Goal: Obtain resource: Download file/media

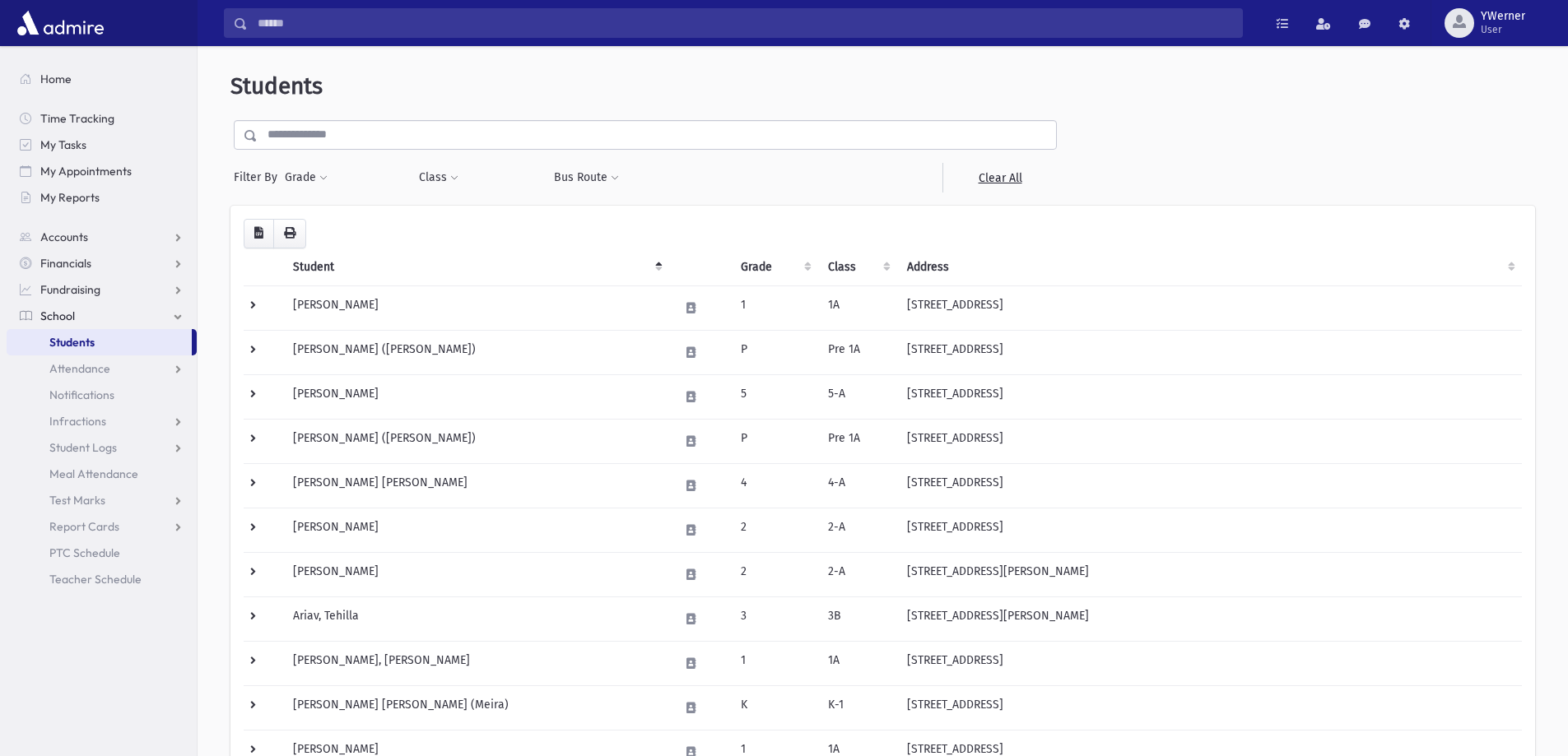
select select
click at [323, 179] on span at bounding box center [323, 178] width 9 height 9
click at [336, 262] on button "Filter" at bounding box center [383, 262] width 185 height 24
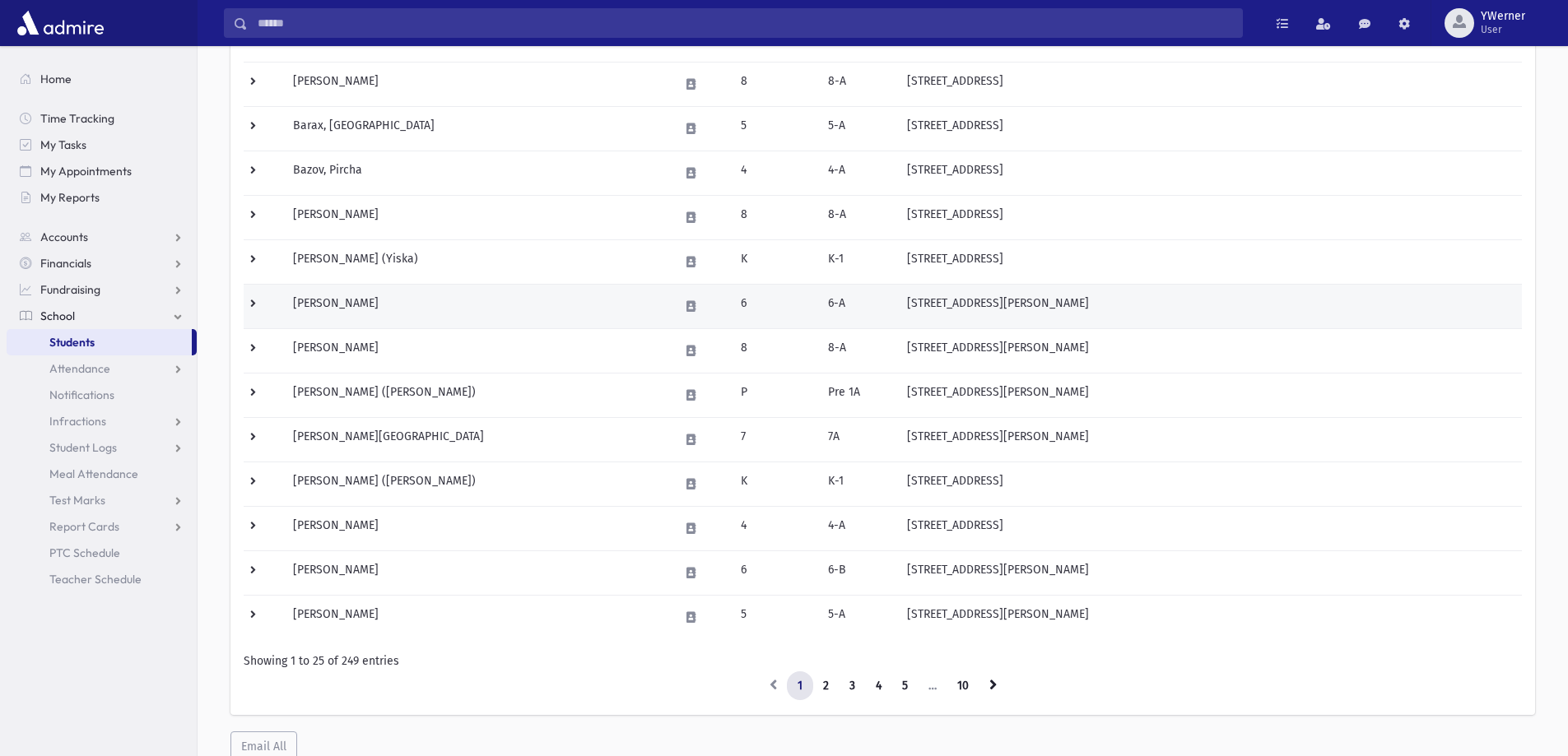
scroll to position [819, 0]
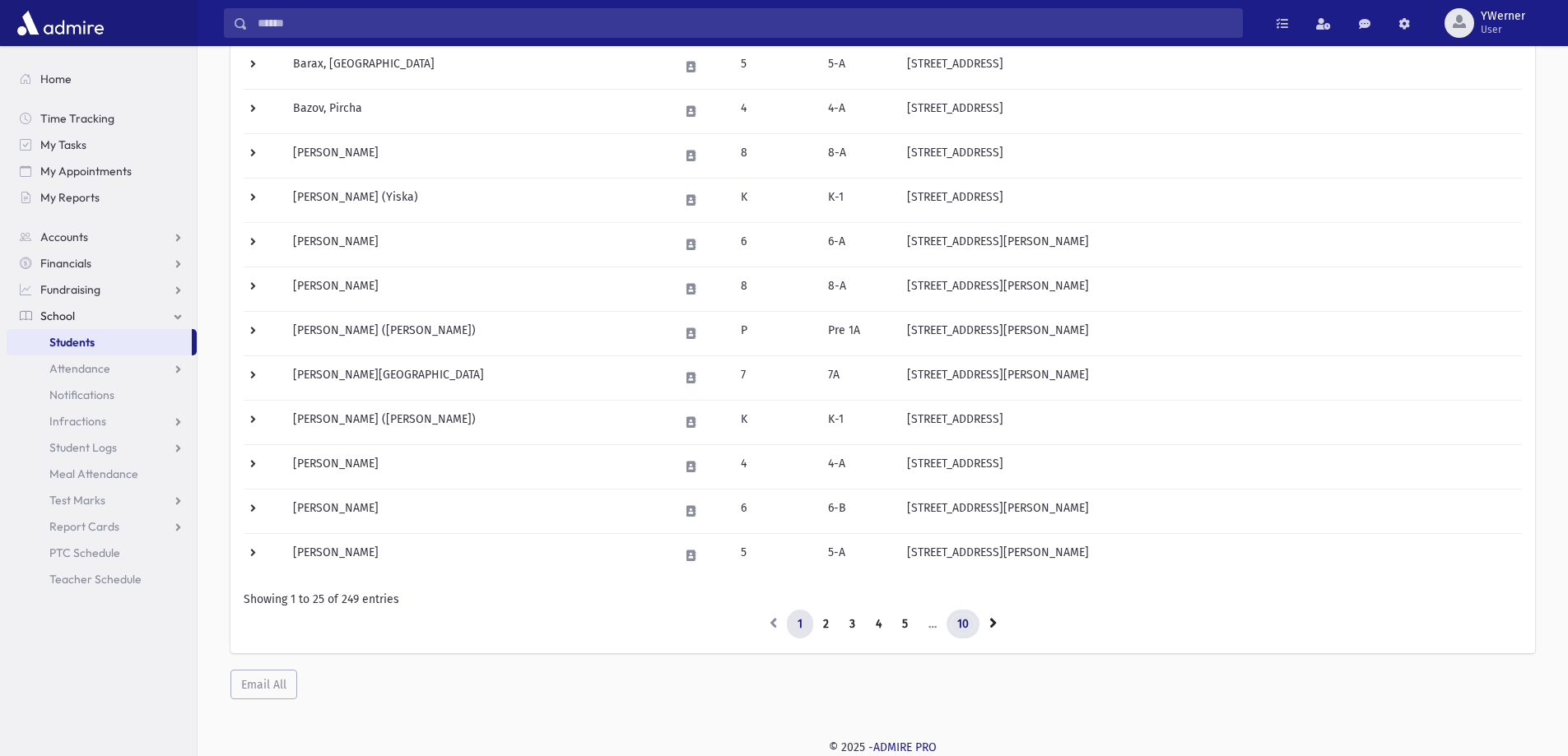
click at [953, 628] on link "10" at bounding box center [963, 624] width 33 height 29
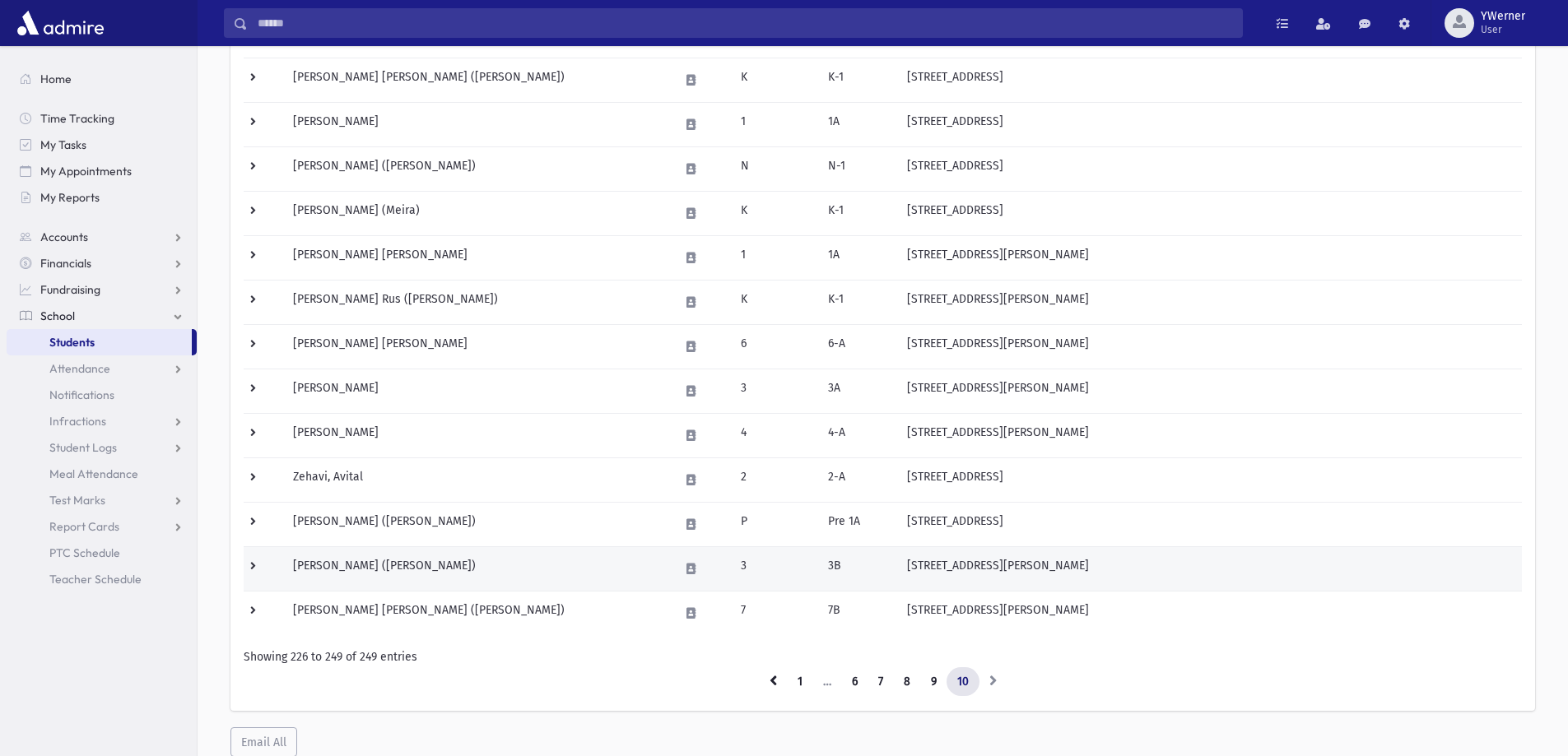
scroll to position [774, 0]
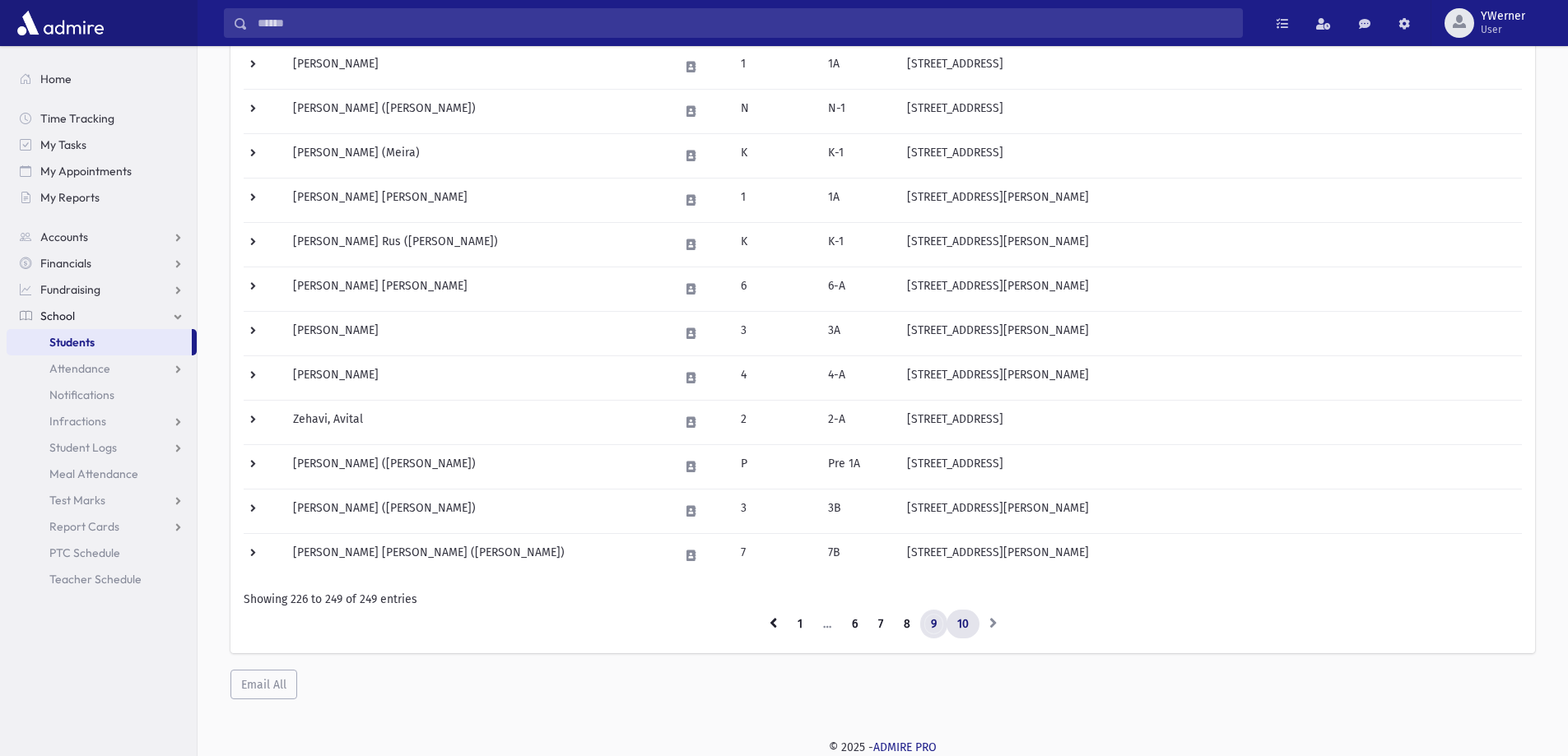
click at [929, 620] on link "9" at bounding box center [933, 624] width 27 height 29
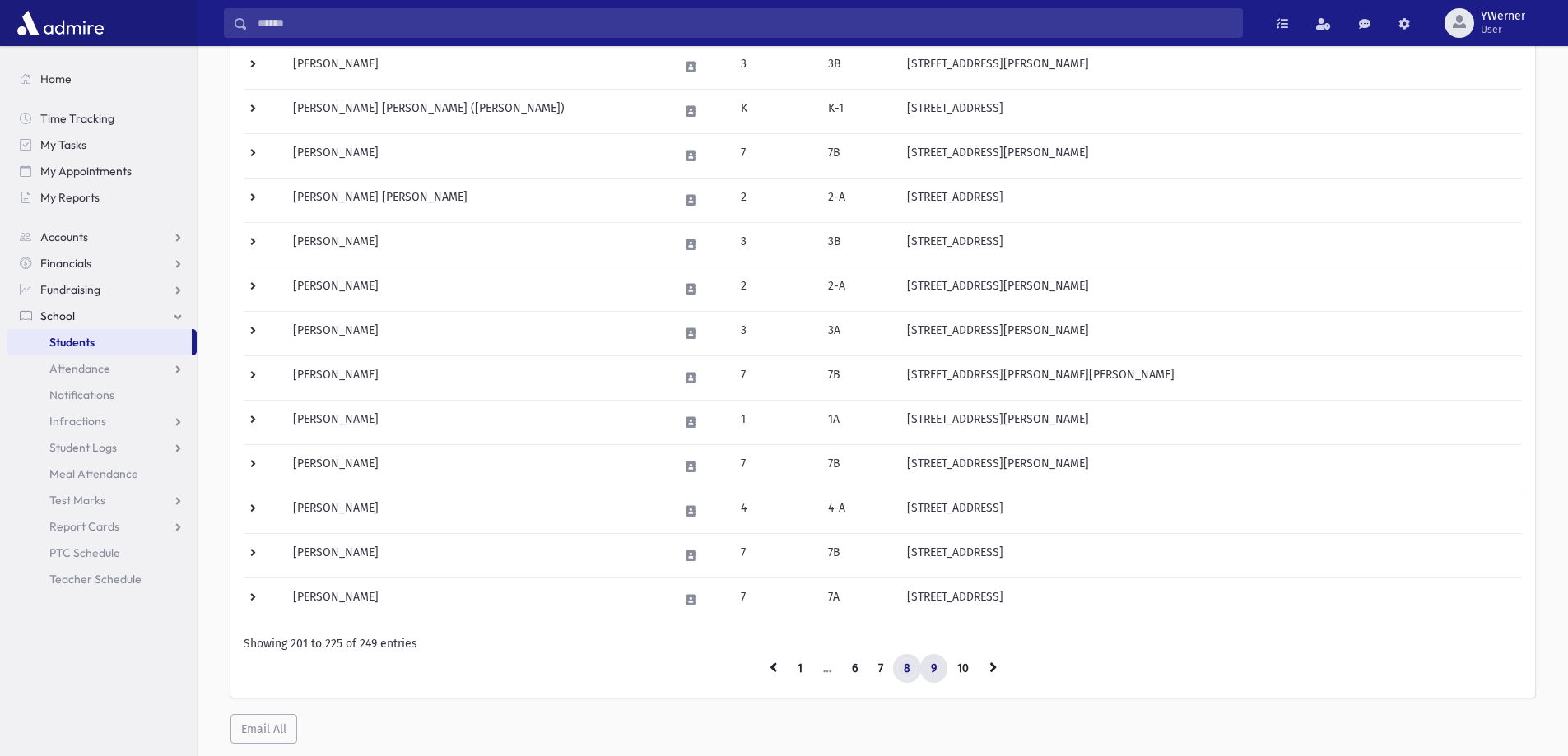
click at [910, 671] on link "8" at bounding box center [906, 669] width 28 height 29
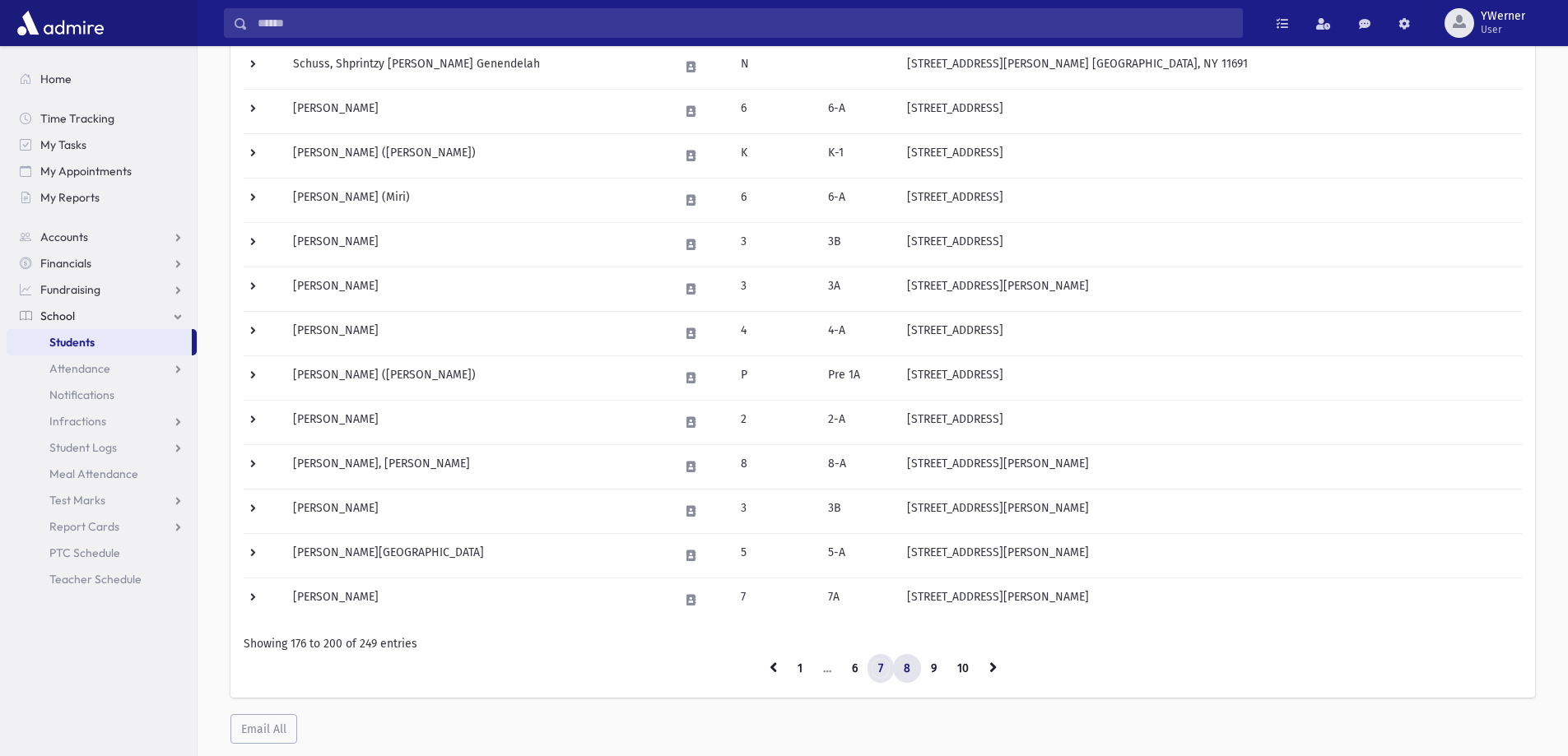
click at [878, 672] on link "7" at bounding box center [881, 669] width 27 height 29
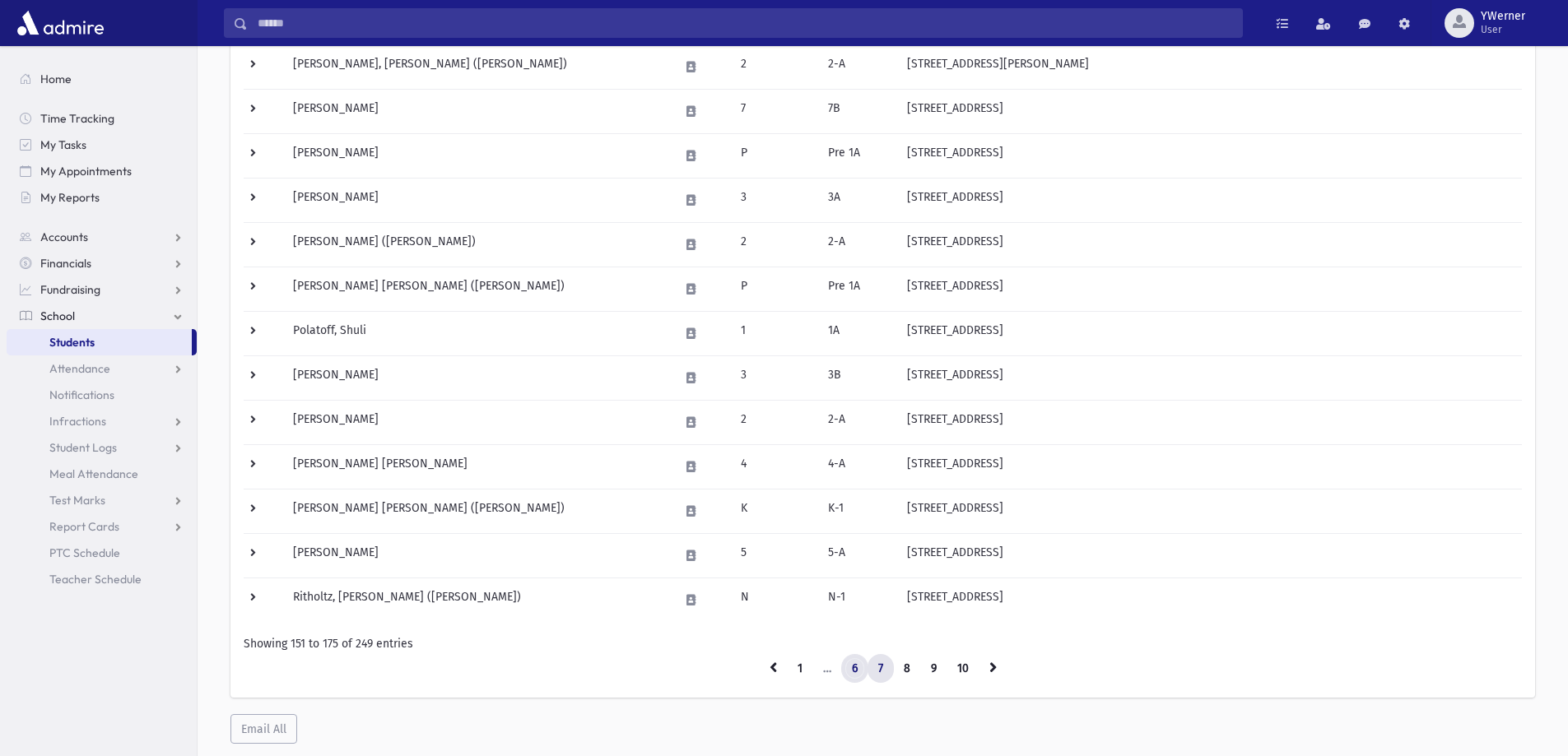
click at [867, 674] on link "6" at bounding box center [854, 669] width 27 height 29
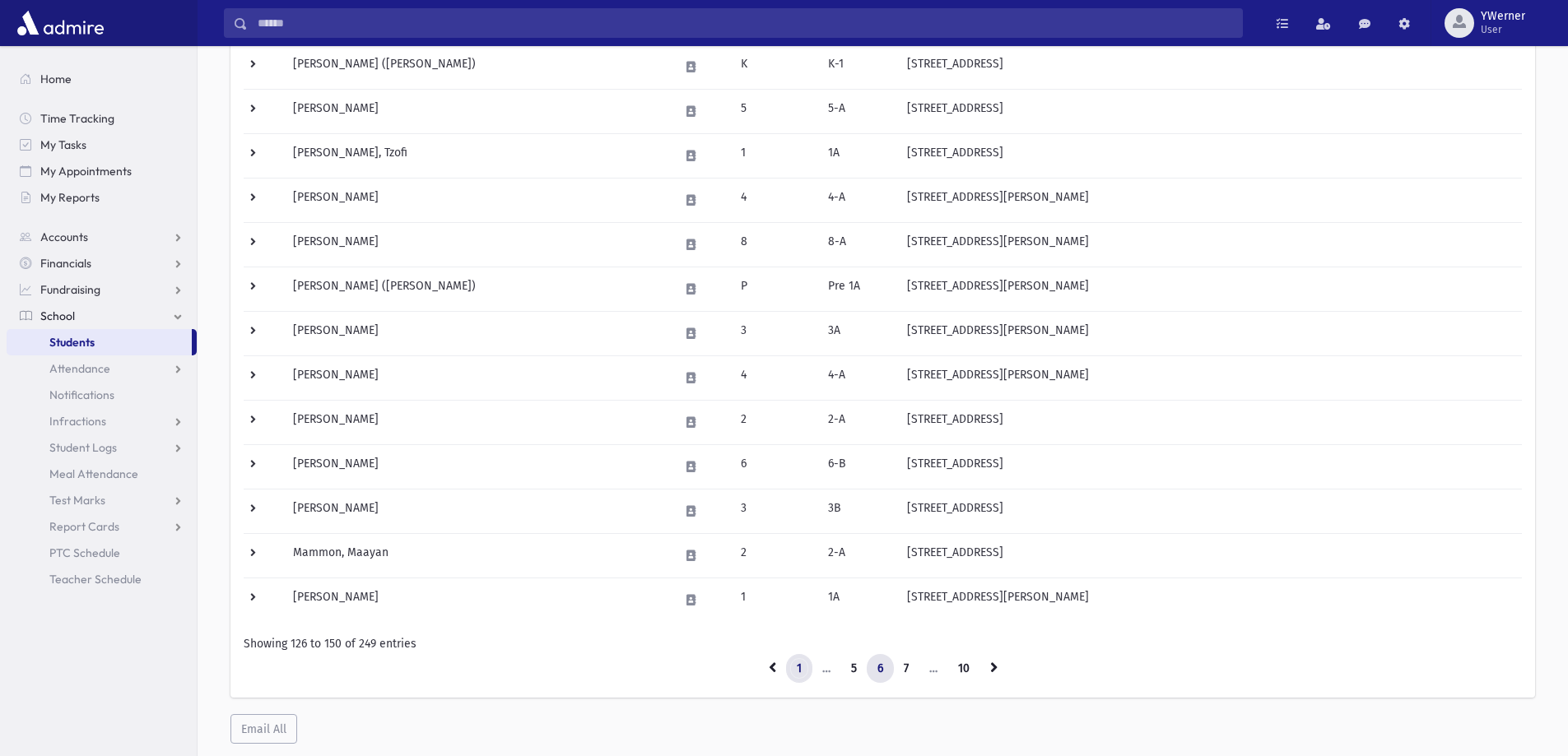
click at [804, 678] on link "1" at bounding box center [799, 669] width 27 height 29
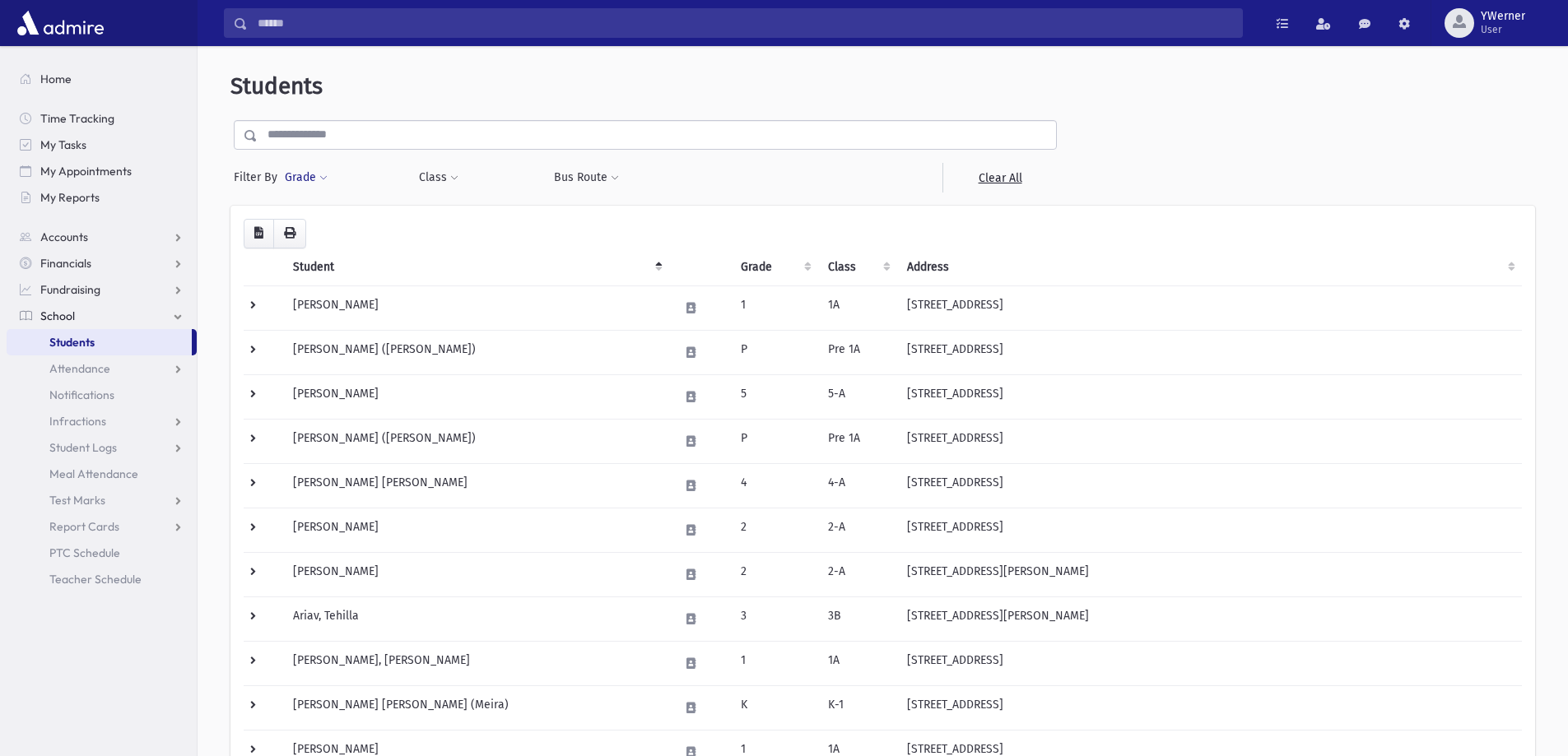
click at [298, 182] on button "Grade" at bounding box center [306, 178] width 45 height 29
click at [315, 206] on div "* * * * * * * * * ***** * * * ** ** ** Filter" at bounding box center [382, 241] width 198 height 80
click at [322, 221] on ul at bounding box center [380, 223] width 171 height 25
type input "*"
select select "**"
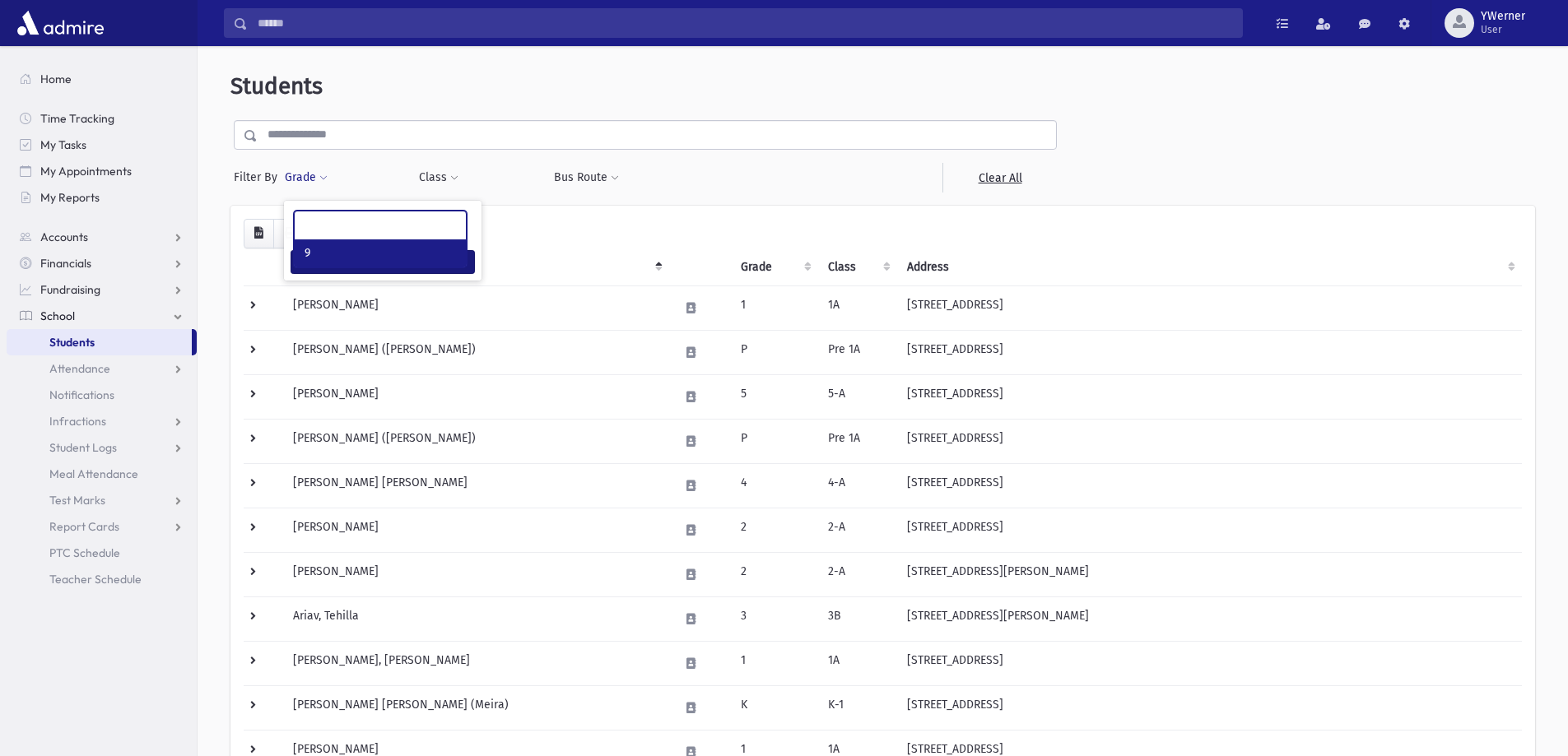
scroll to position [178, 0]
click at [337, 266] on button "Filter" at bounding box center [383, 262] width 185 height 24
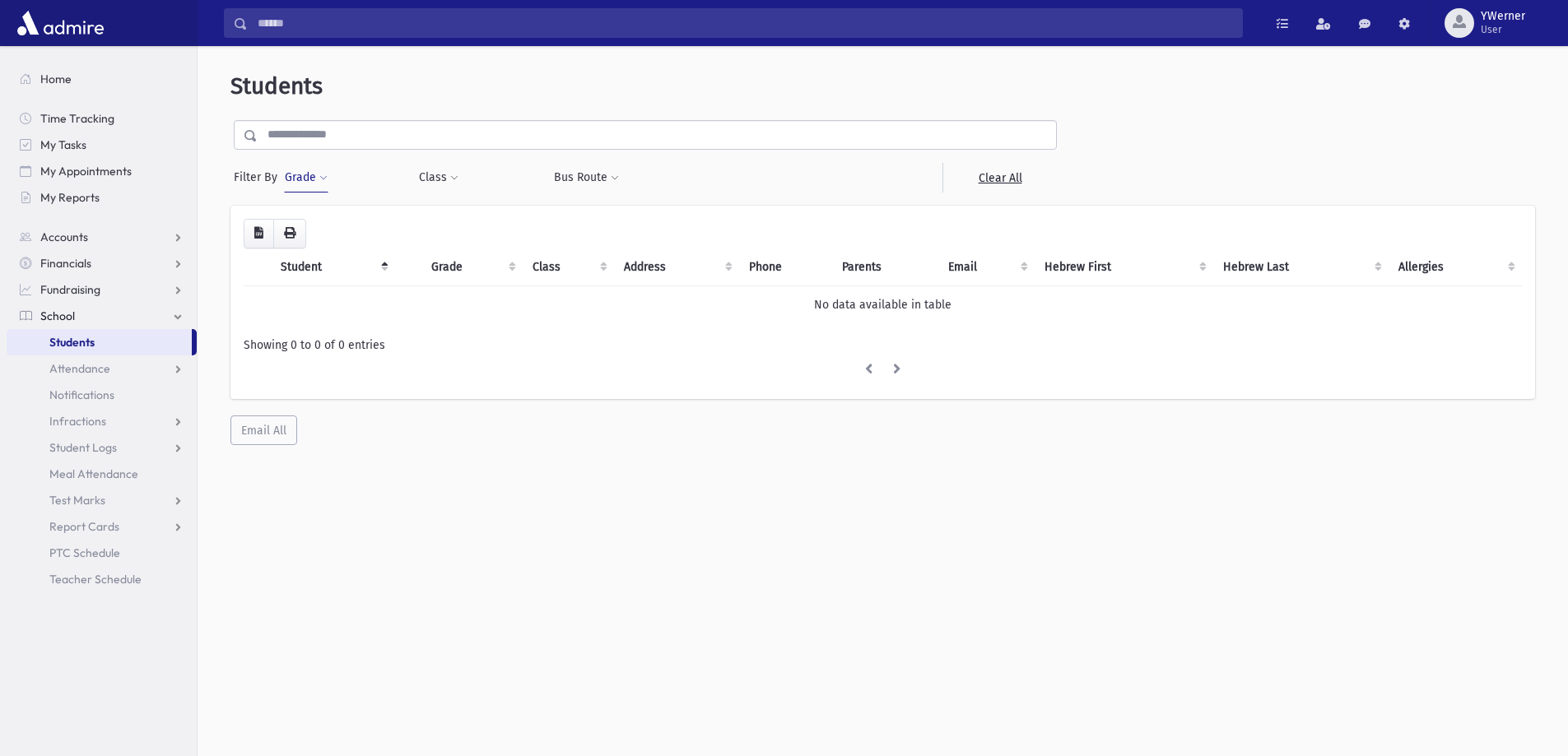
click at [310, 177] on button "Grade" at bounding box center [306, 178] width 45 height 29
click at [330, 226] on li "× 9" at bounding box center [315, 225] width 32 height 19
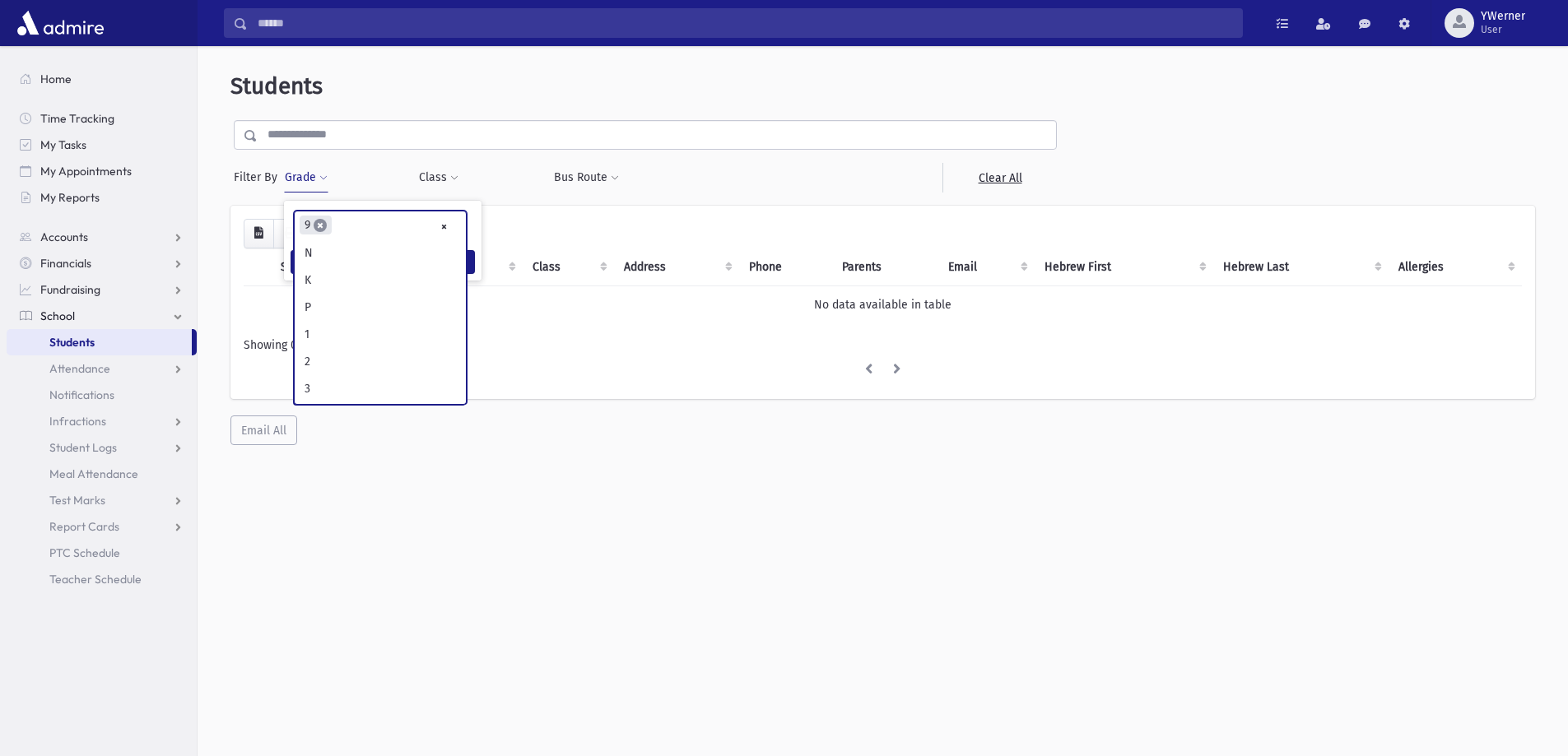
scroll to position [270, 0]
click at [324, 226] on span "×" at bounding box center [320, 225] width 13 height 13
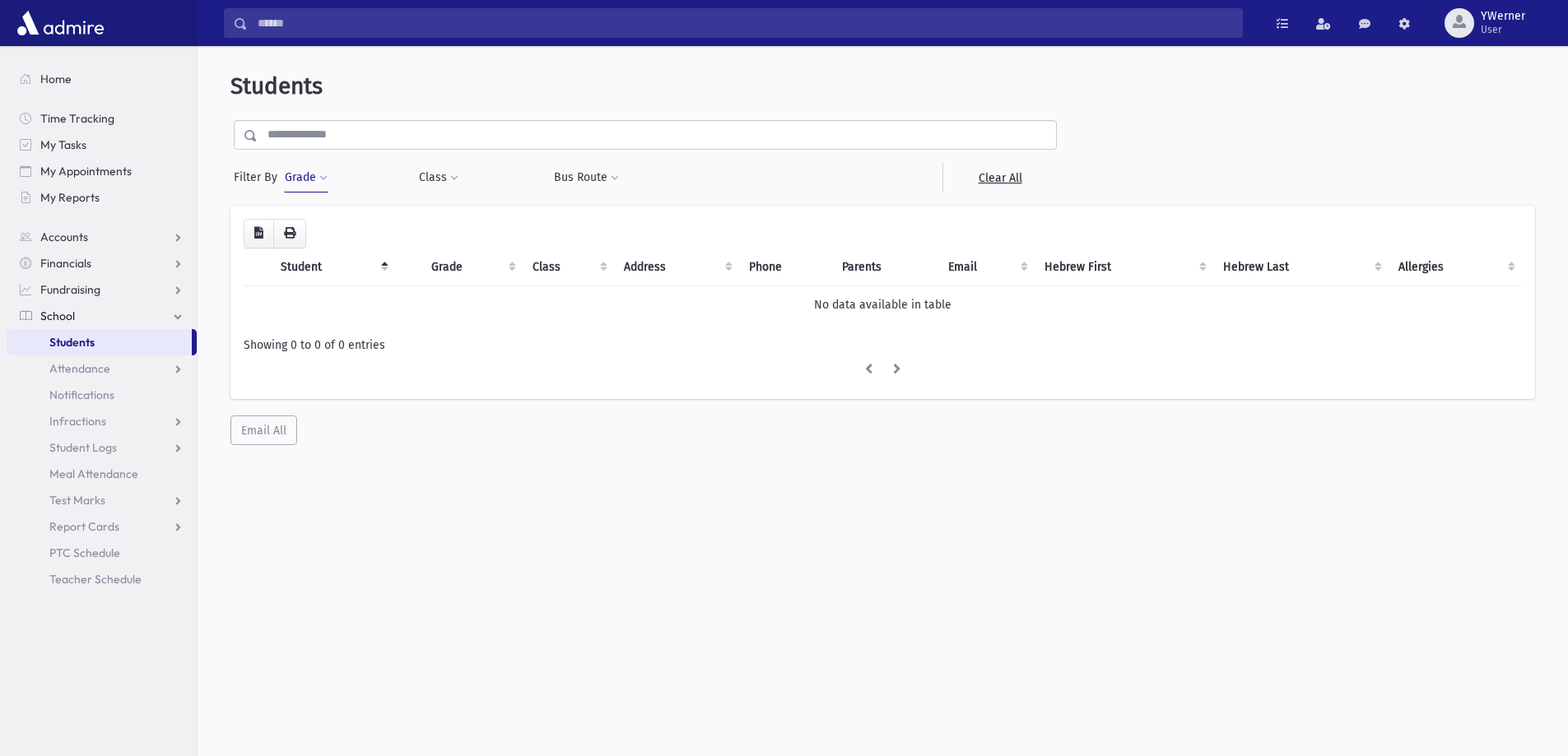
click at [345, 225] on div "Loading... Student Grade Class Address Phone Parents Email Hebrew First Hebrew …" at bounding box center [882, 302] width 1278 height 166
click at [319, 182] on span at bounding box center [323, 178] width 9 height 9
click at [390, 227] on ul at bounding box center [380, 223] width 171 height 25
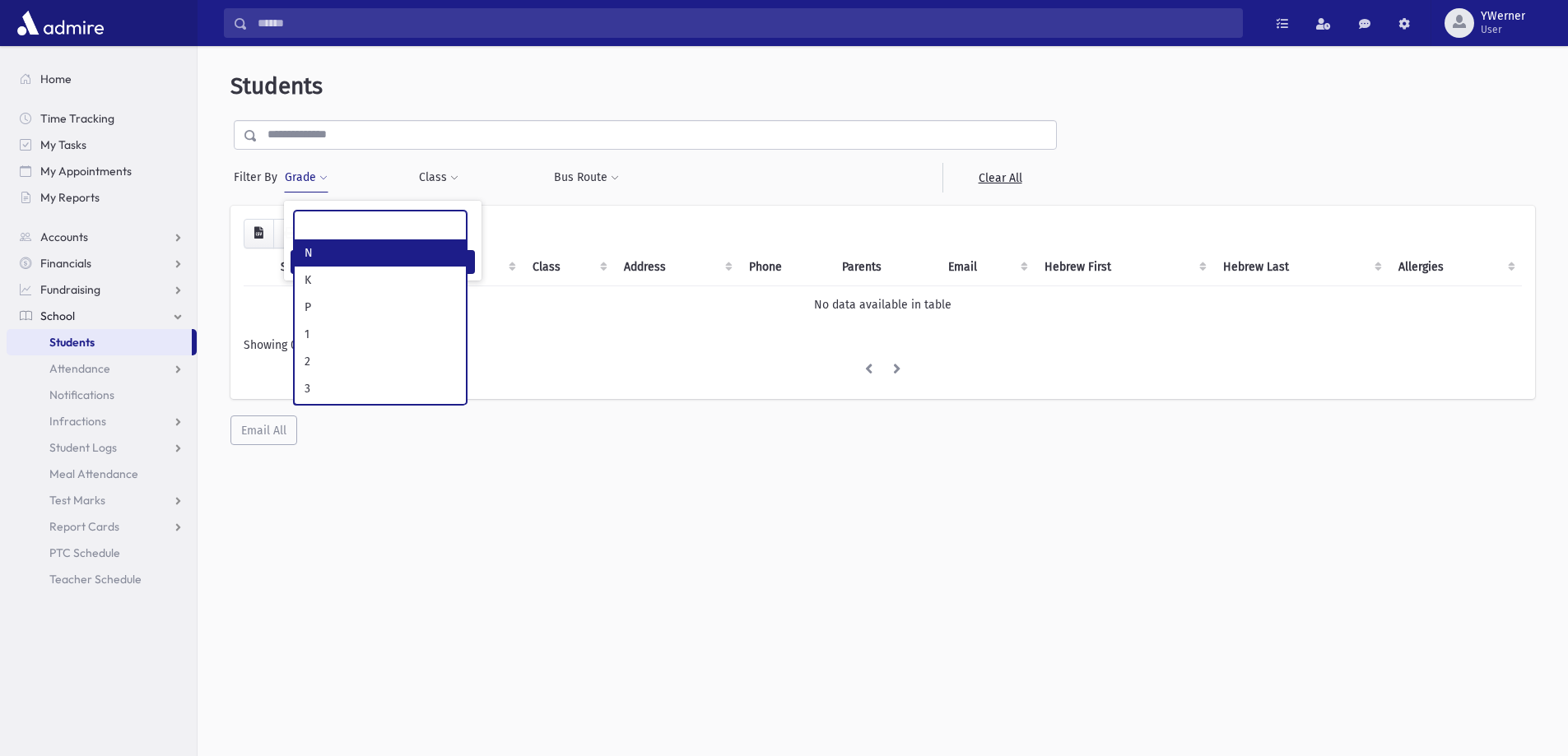
click at [306, 172] on button "Grade" at bounding box center [306, 178] width 45 height 29
select select
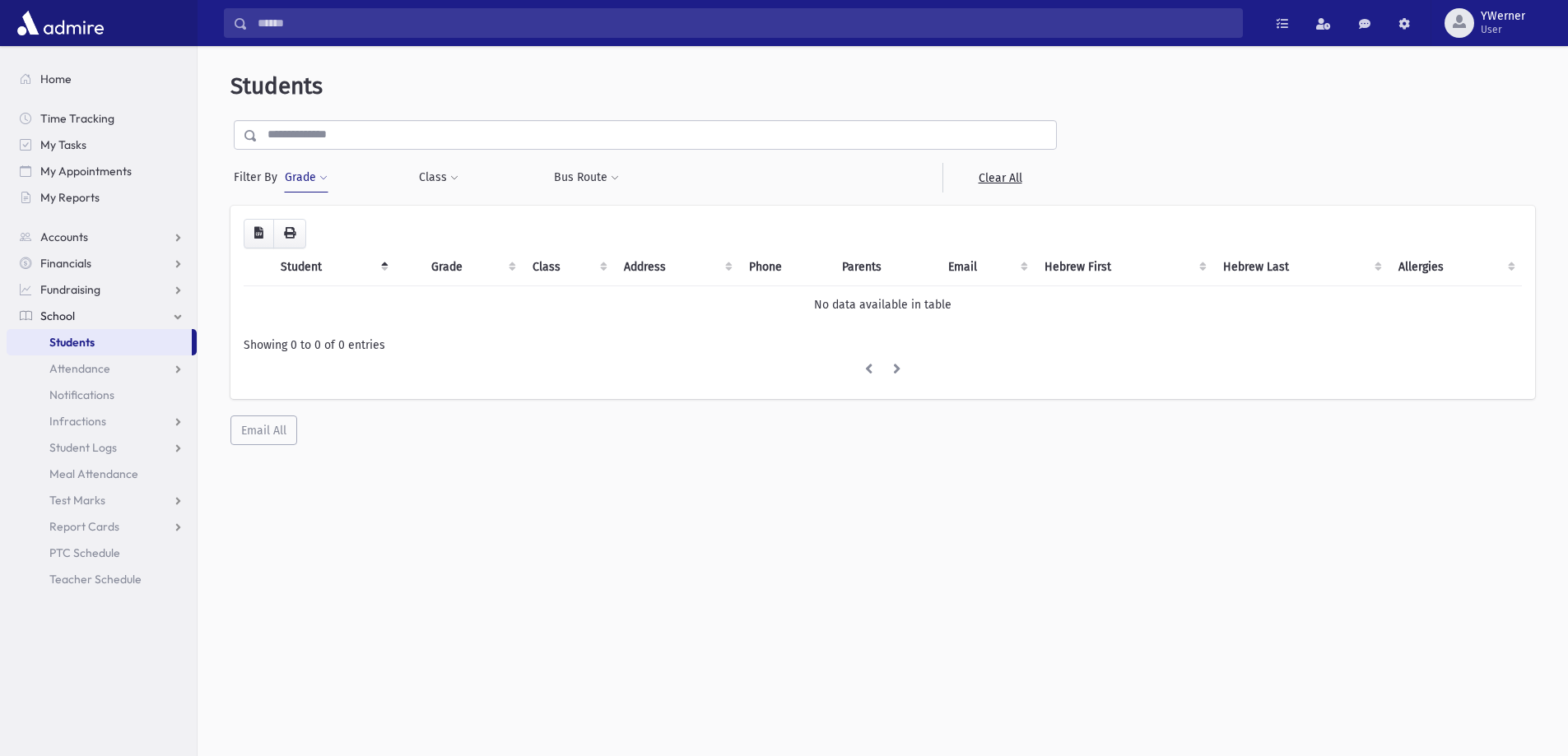
click at [306, 172] on button "Grade" at bounding box center [306, 178] width 45 height 29
click at [375, 261] on button "Filter" at bounding box center [383, 262] width 185 height 24
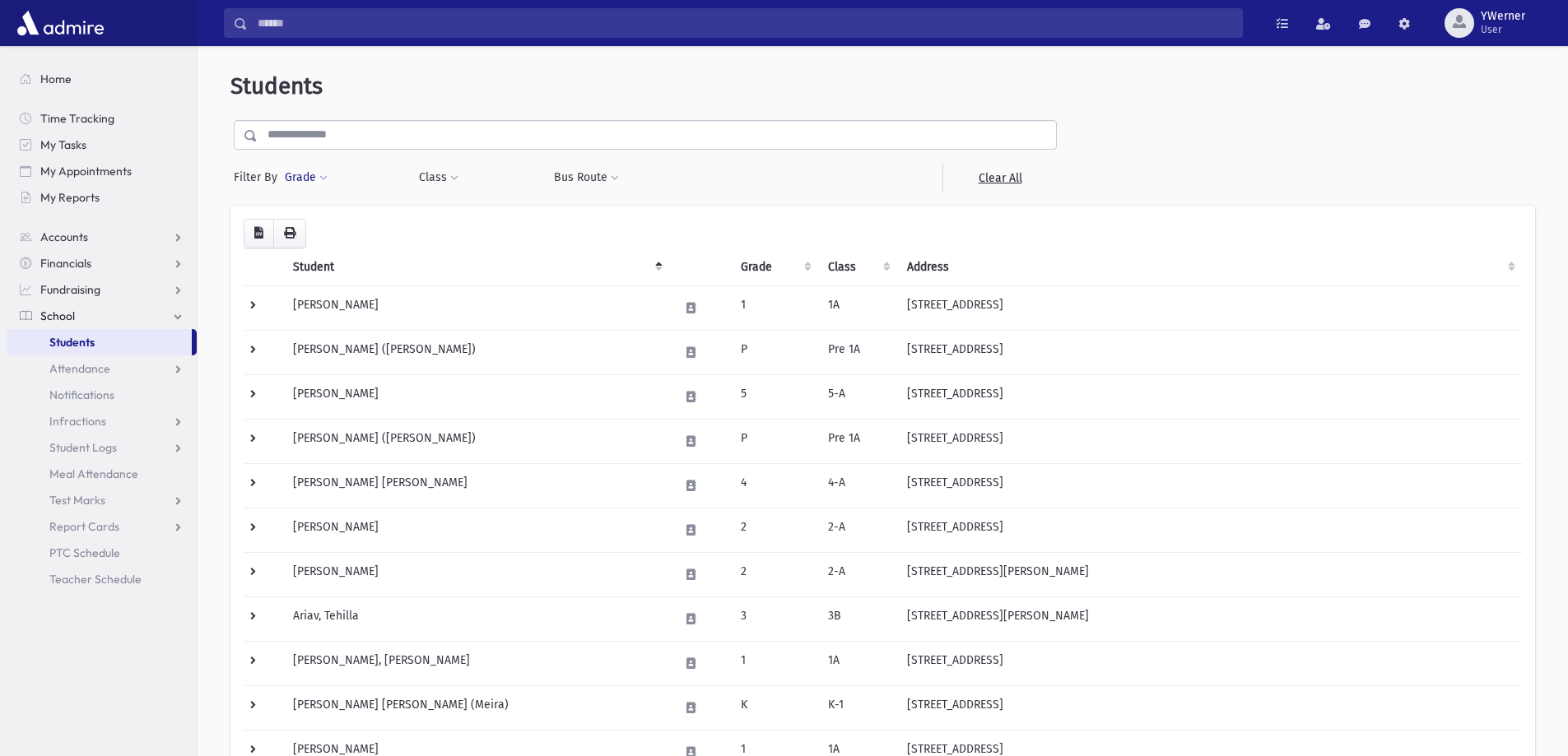
click at [314, 173] on button "Grade" at bounding box center [306, 178] width 45 height 29
click at [330, 227] on ul at bounding box center [380, 223] width 171 height 25
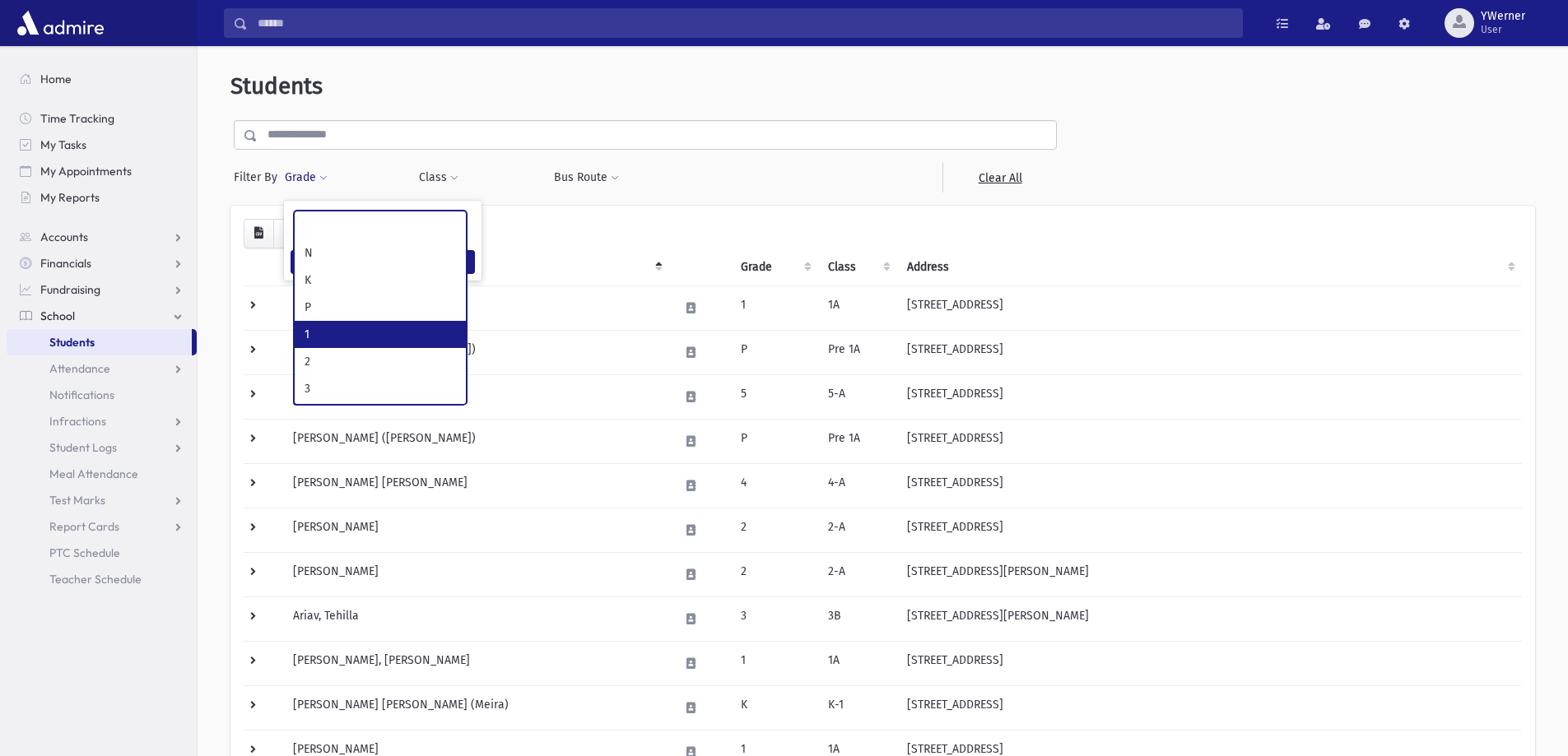
select select "*"
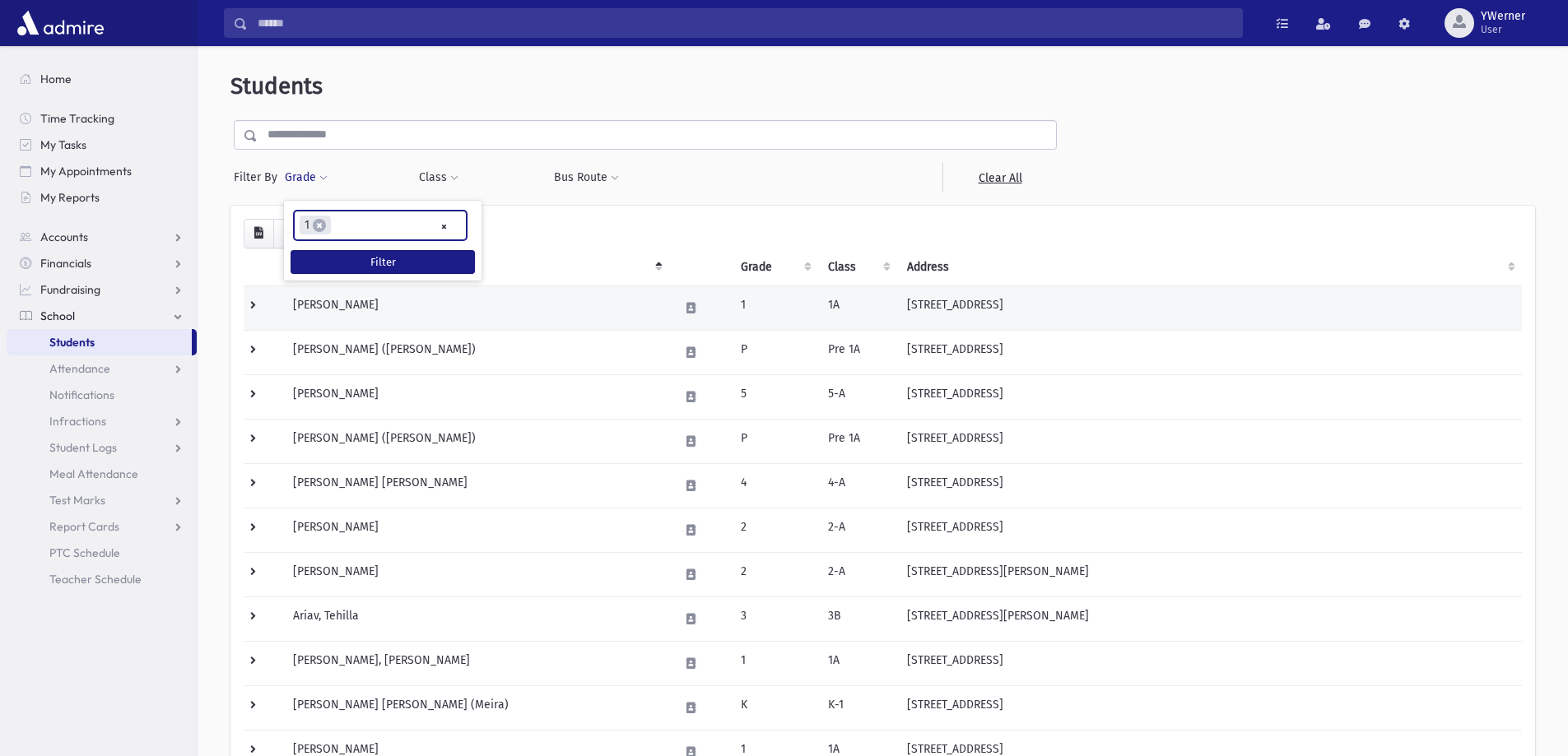
scroll to position [45, 0]
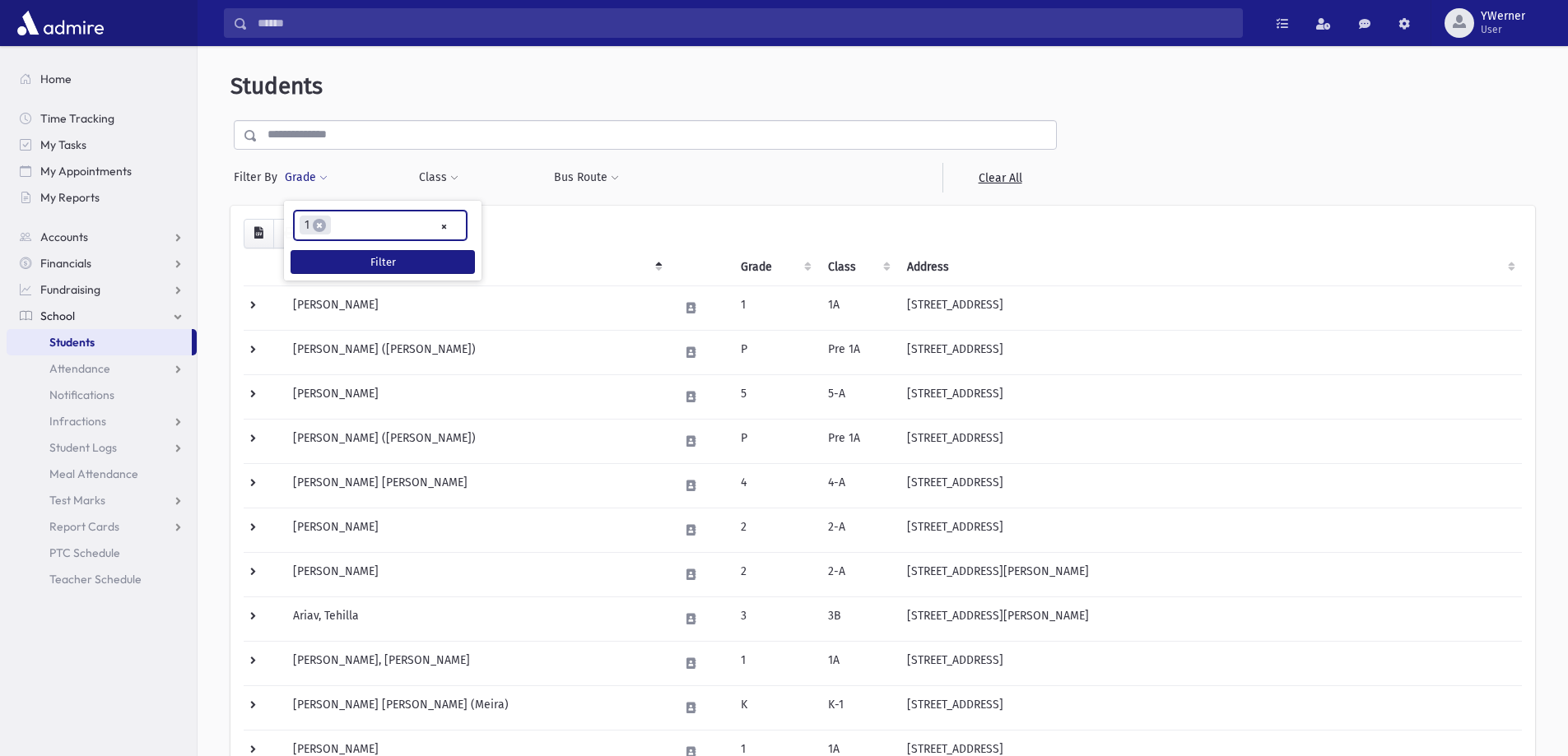
click at [363, 228] on ul "× × 1" at bounding box center [380, 224] width 171 height 27
click at [389, 224] on ul "× × 1 × 2" at bounding box center [380, 224] width 171 height 27
click at [423, 231] on ul "× × 1 × 2 × 3" at bounding box center [380, 224] width 171 height 27
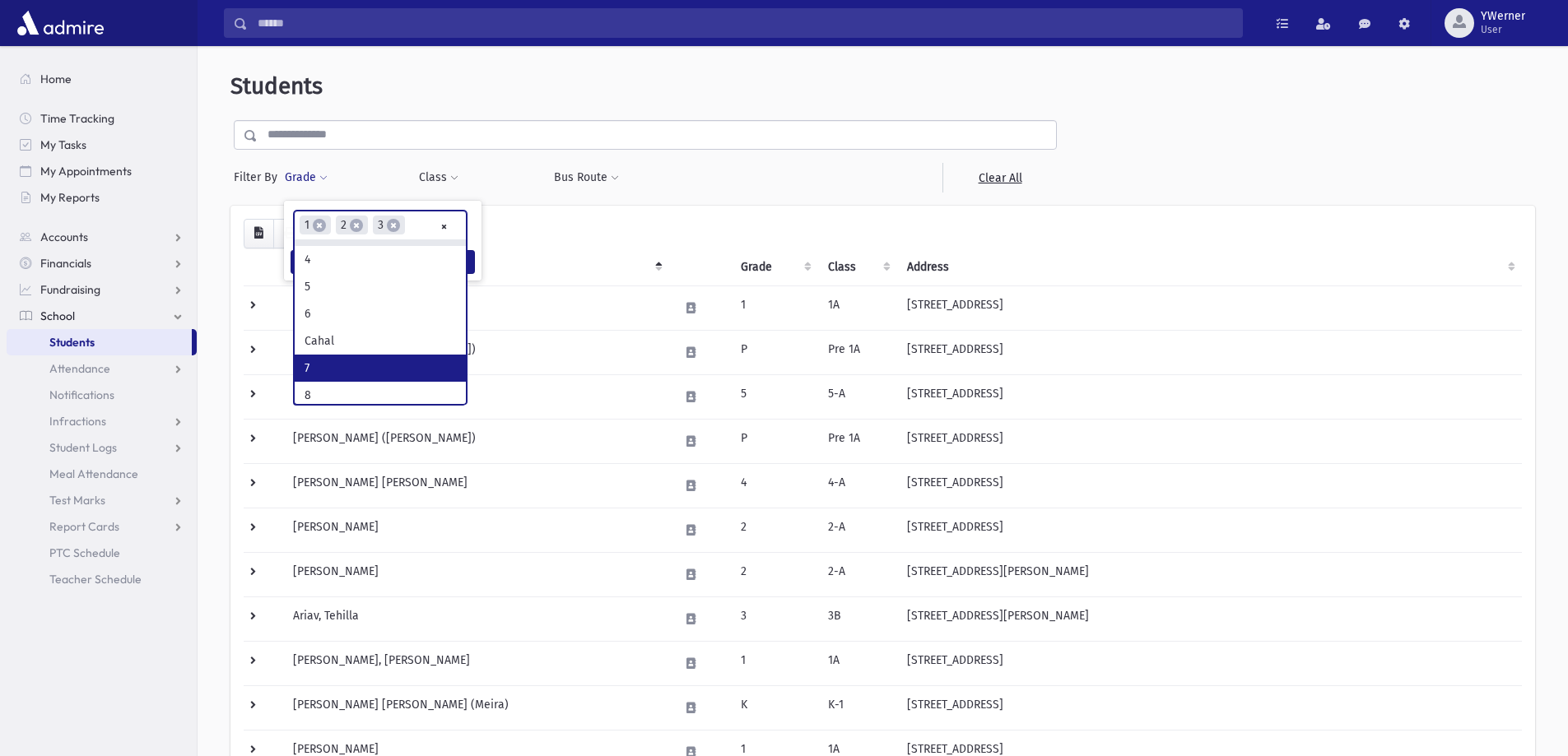
scroll to position [165, 0]
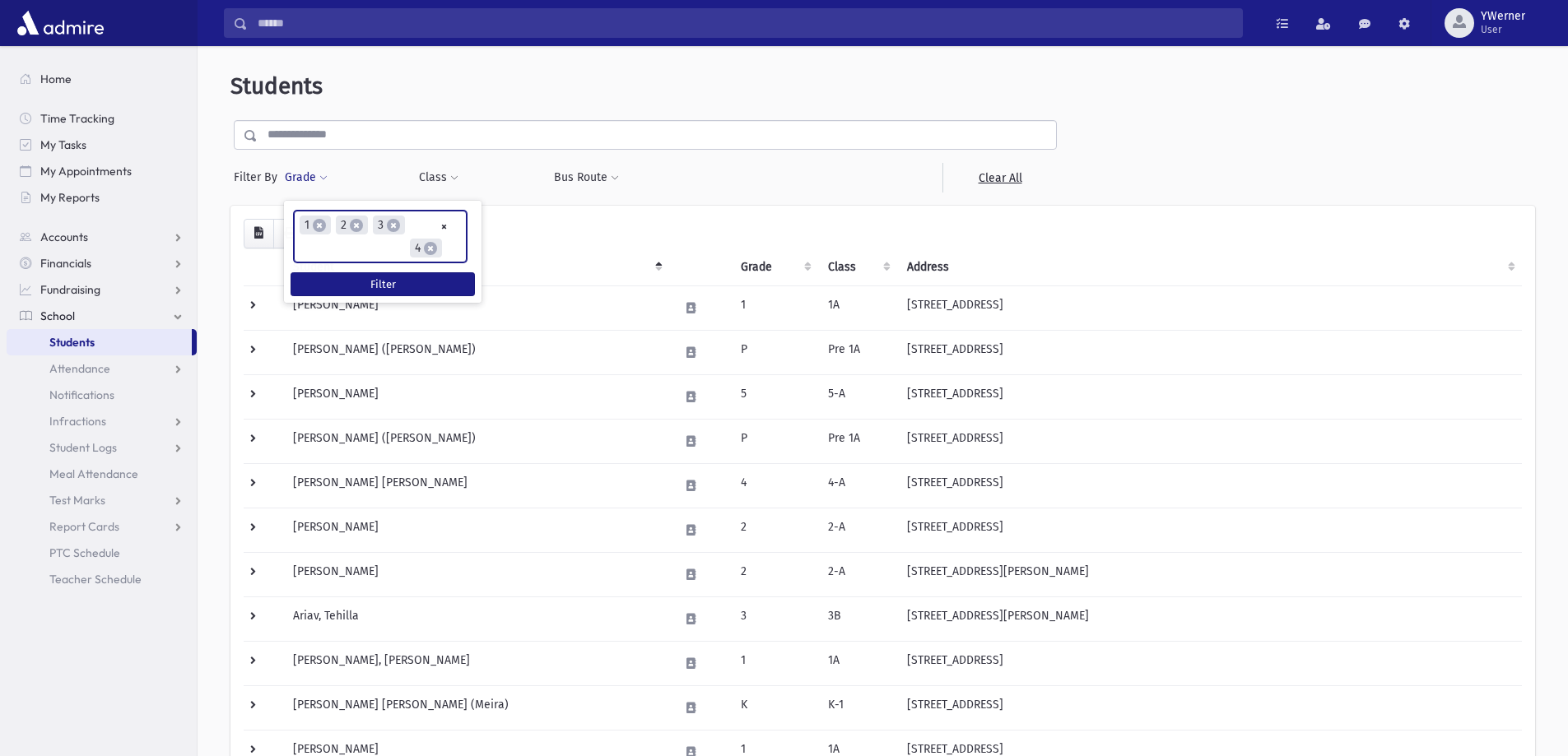
click at [375, 251] on ul "× × 1 × 2 × 3 × 4" at bounding box center [380, 236] width 171 height 50
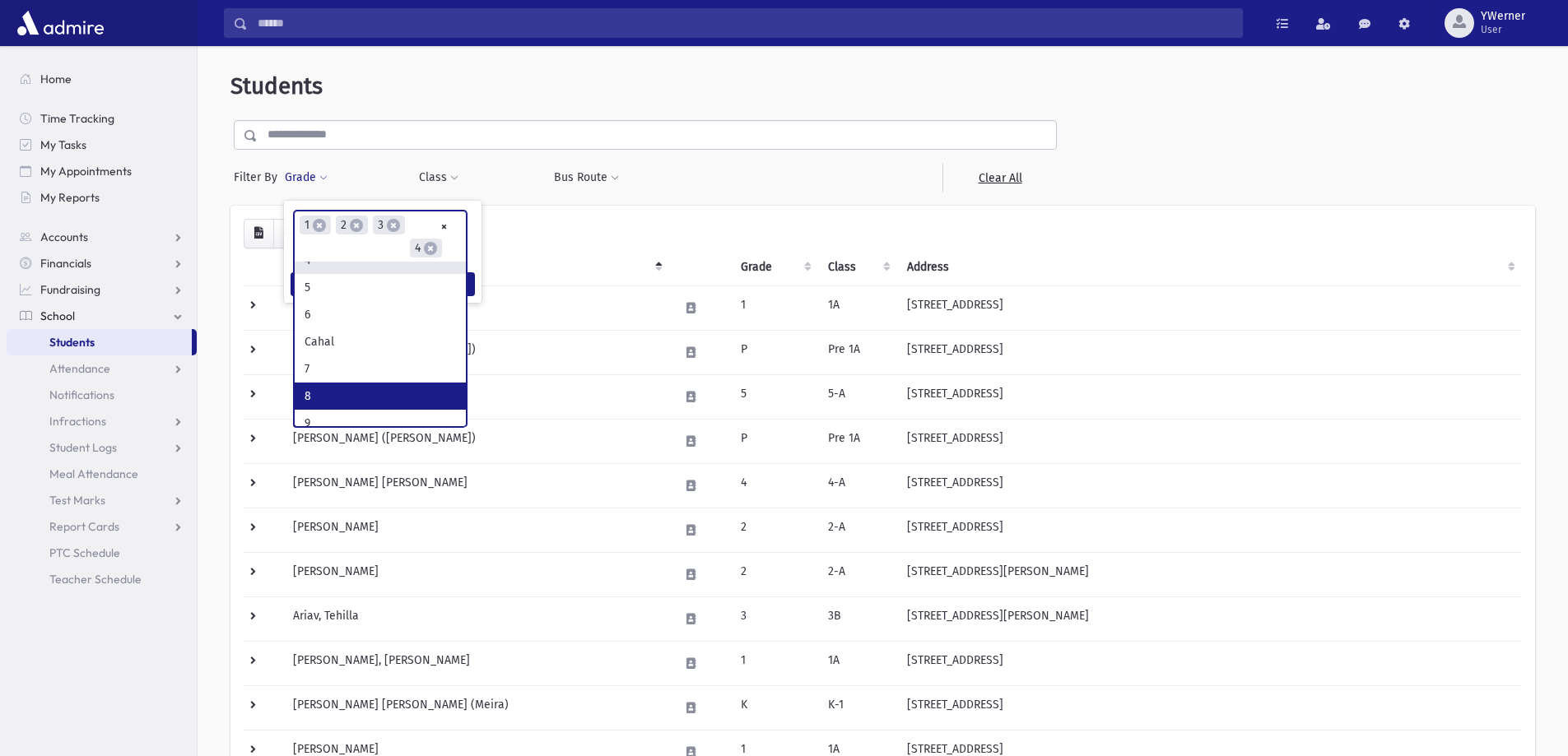
scroll to position [191, 0]
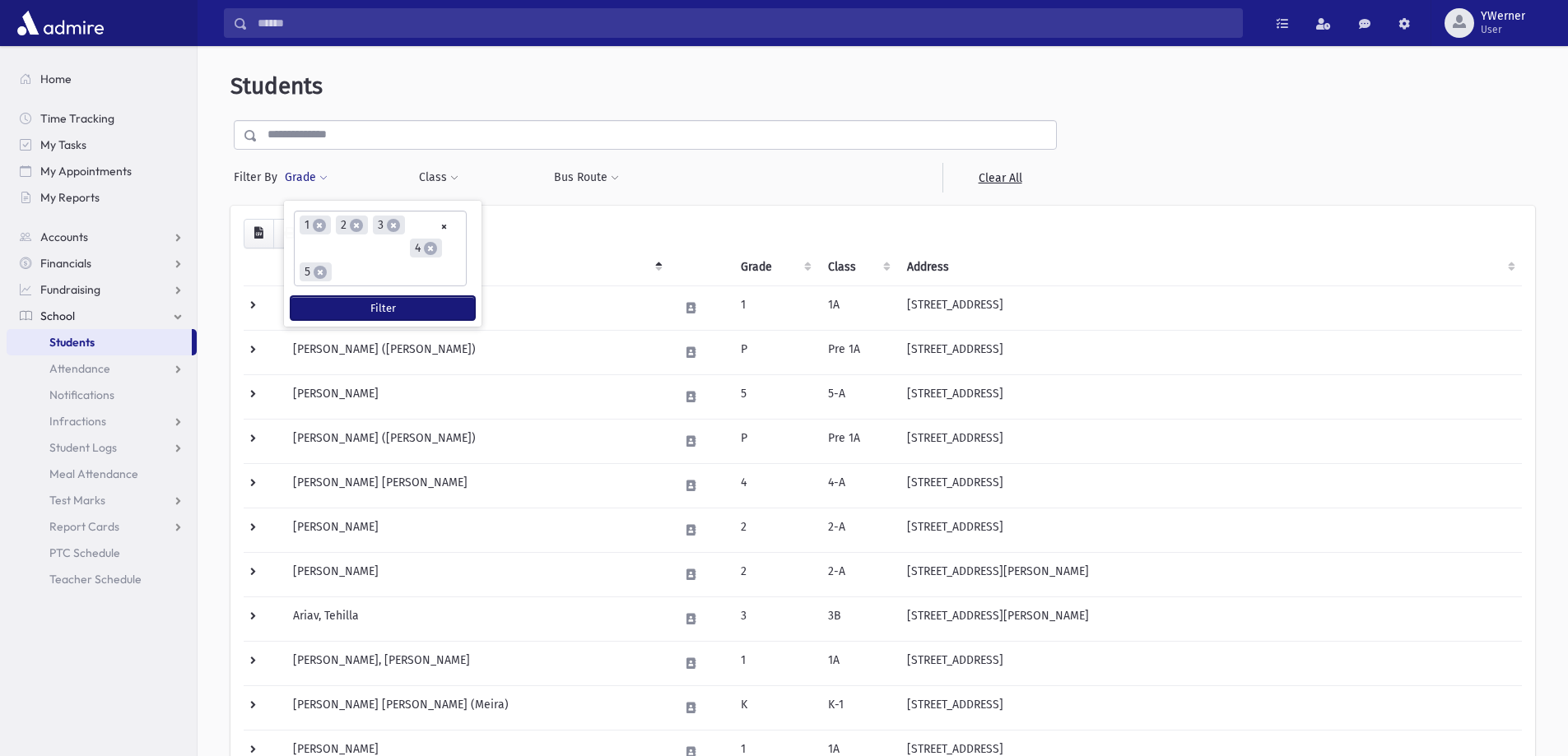
click at [353, 301] on button "Filter" at bounding box center [383, 309] width 185 height 24
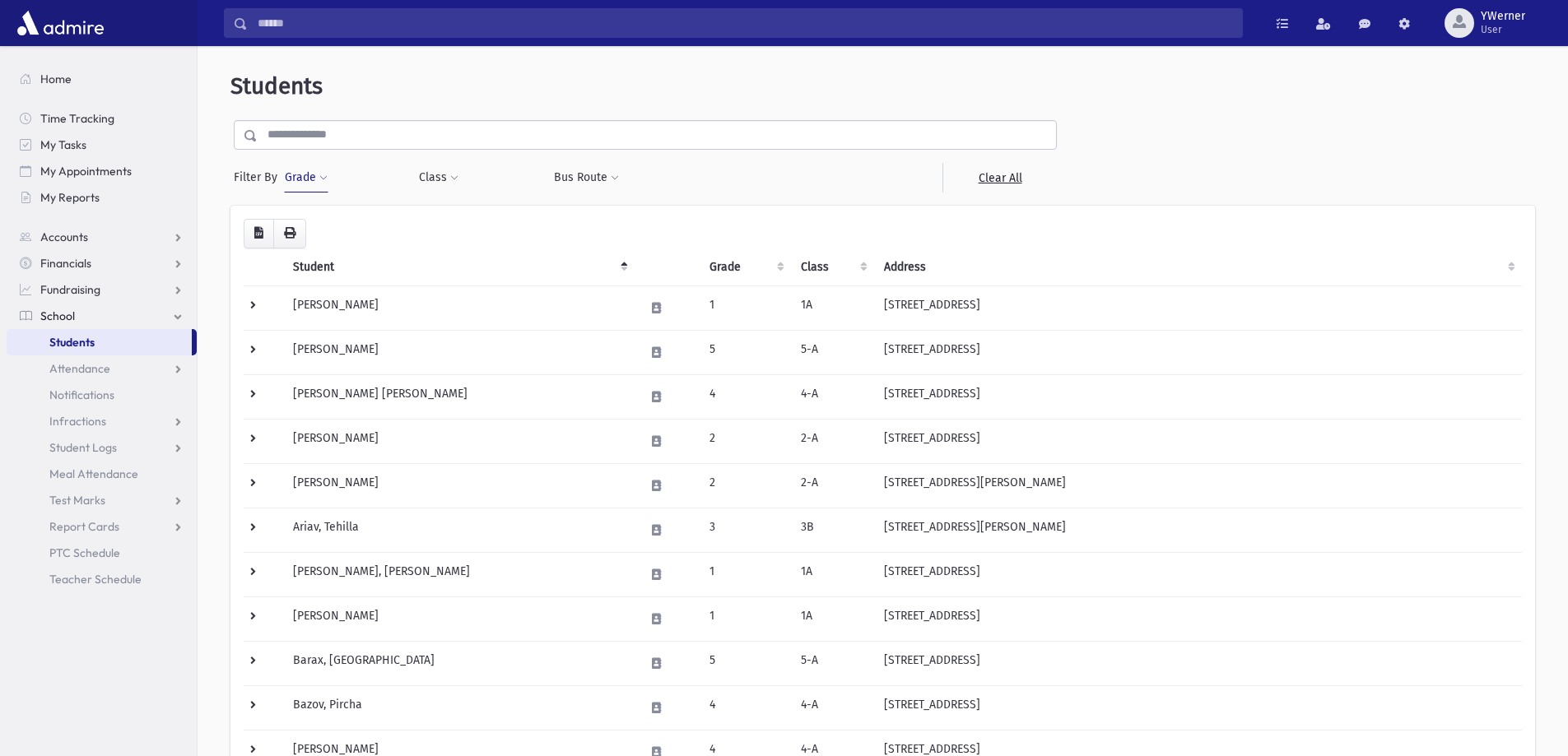
click at [292, 181] on button "Grade" at bounding box center [306, 178] width 45 height 29
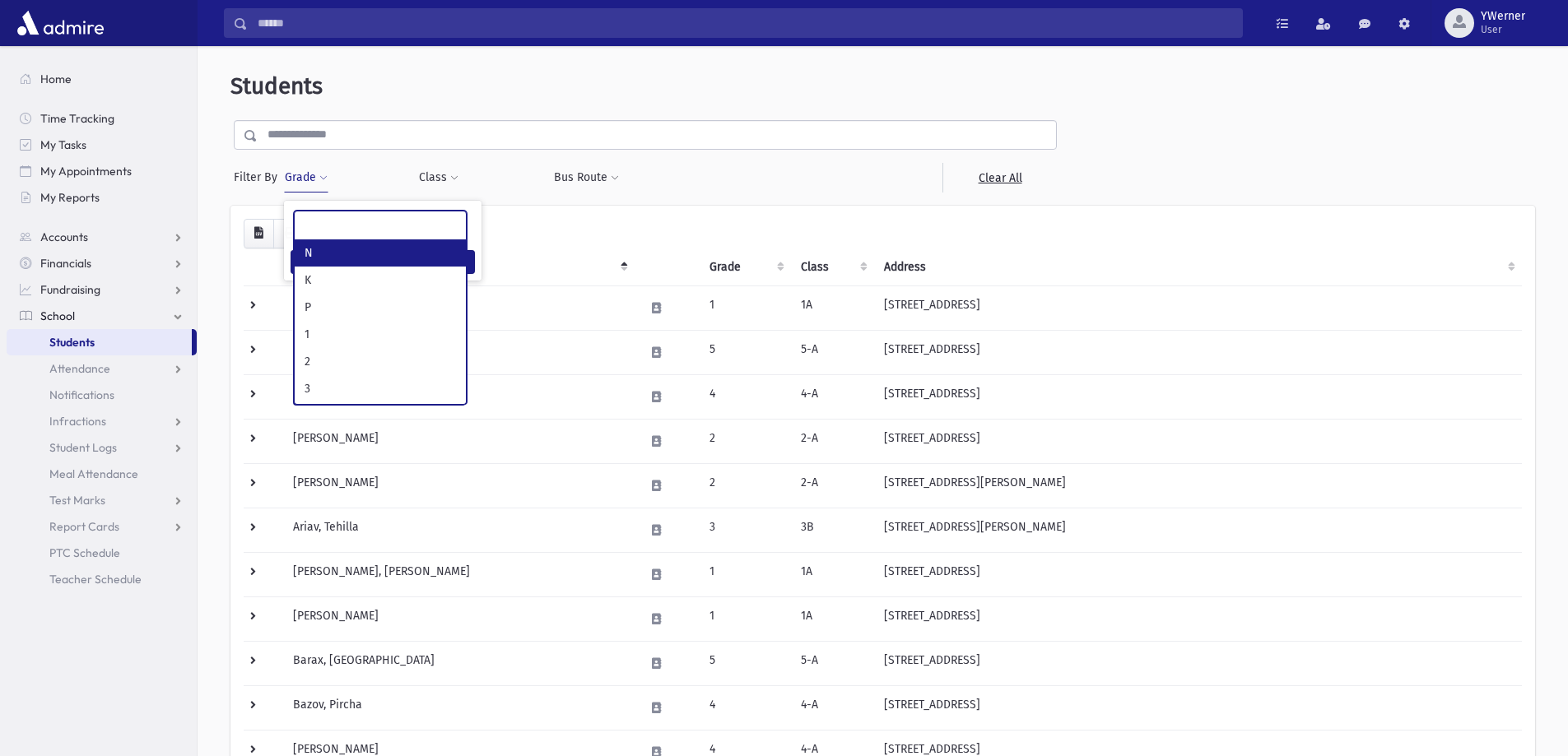
scroll to position [45, 0]
click at [403, 229] on ul at bounding box center [380, 223] width 171 height 25
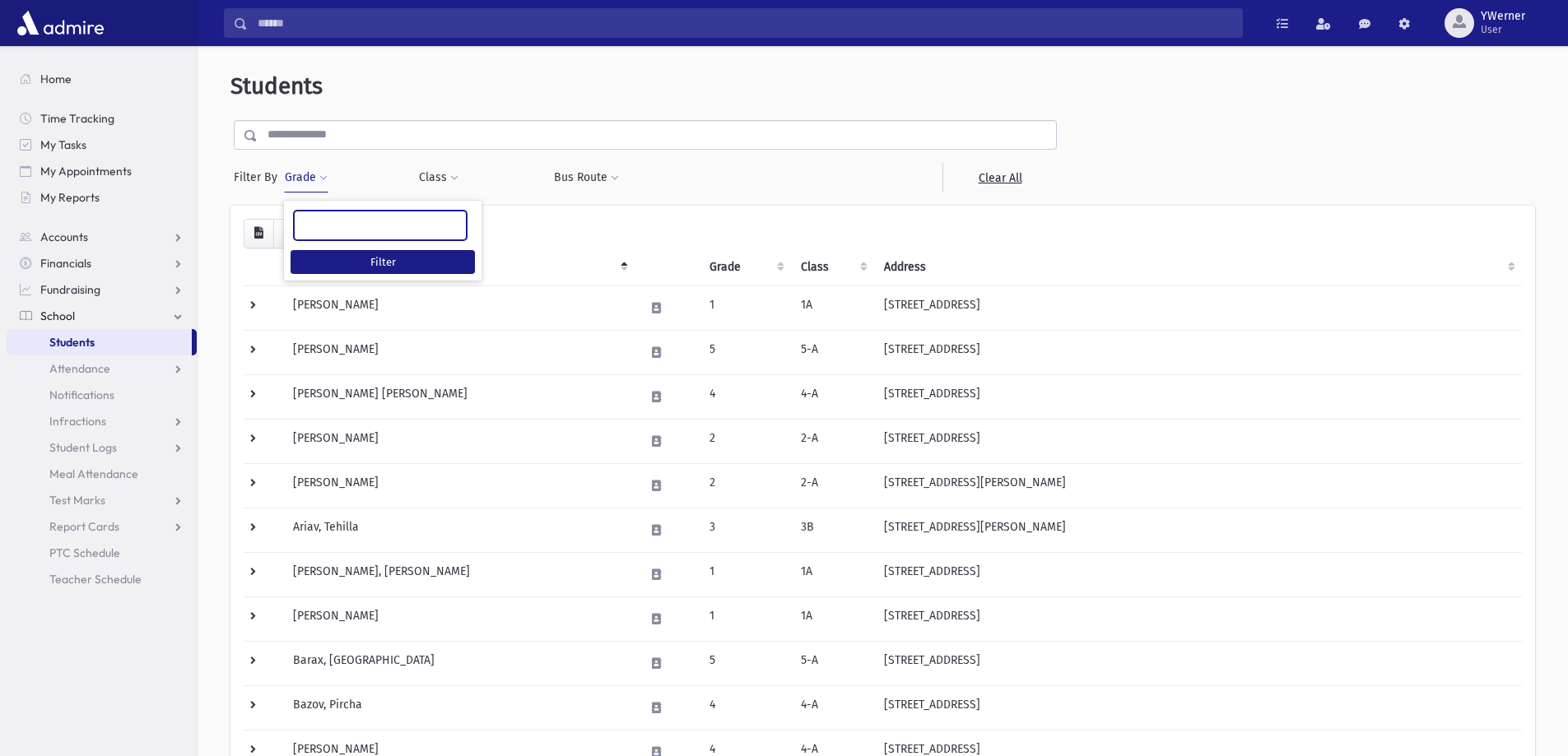
click at [403, 229] on ul at bounding box center [380, 223] width 171 height 25
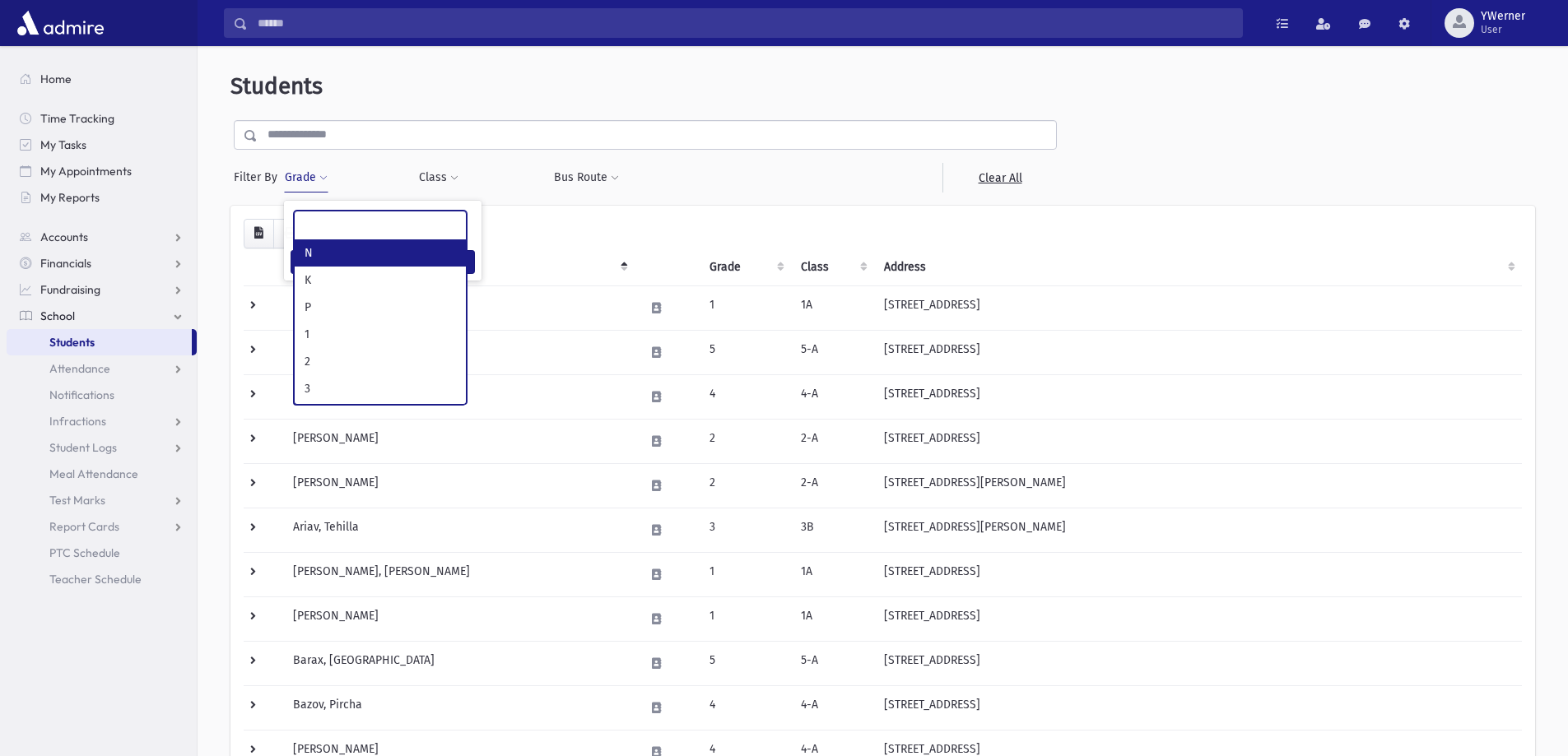
select select "*"
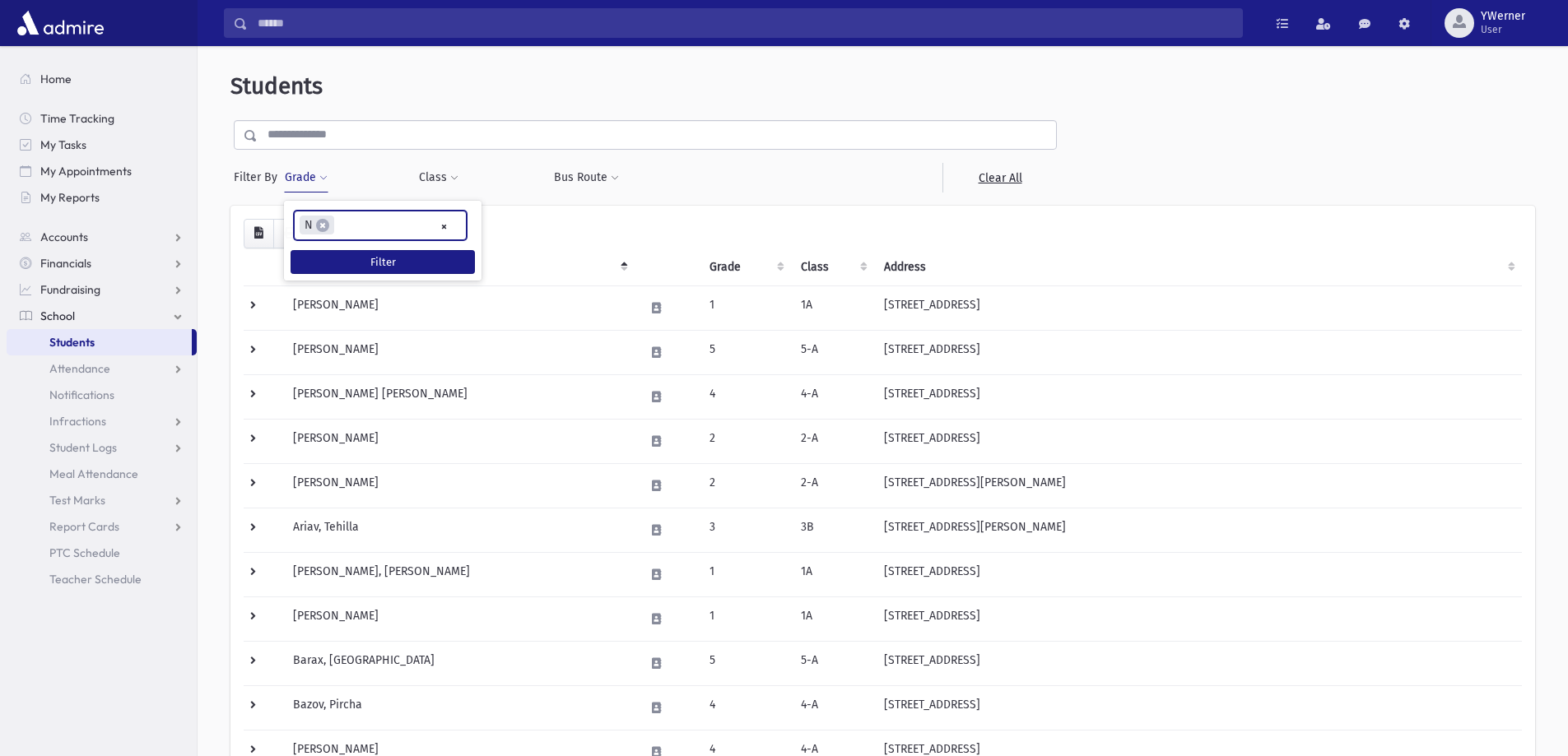
click at [365, 226] on ul "× × N" at bounding box center [380, 224] width 171 height 27
click at [392, 234] on ul "× × N × K" at bounding box center [380, 224] width 171 height 27
click at [386, 259] on button "Filter" at bounding box center [383, 262] width 185 height 24
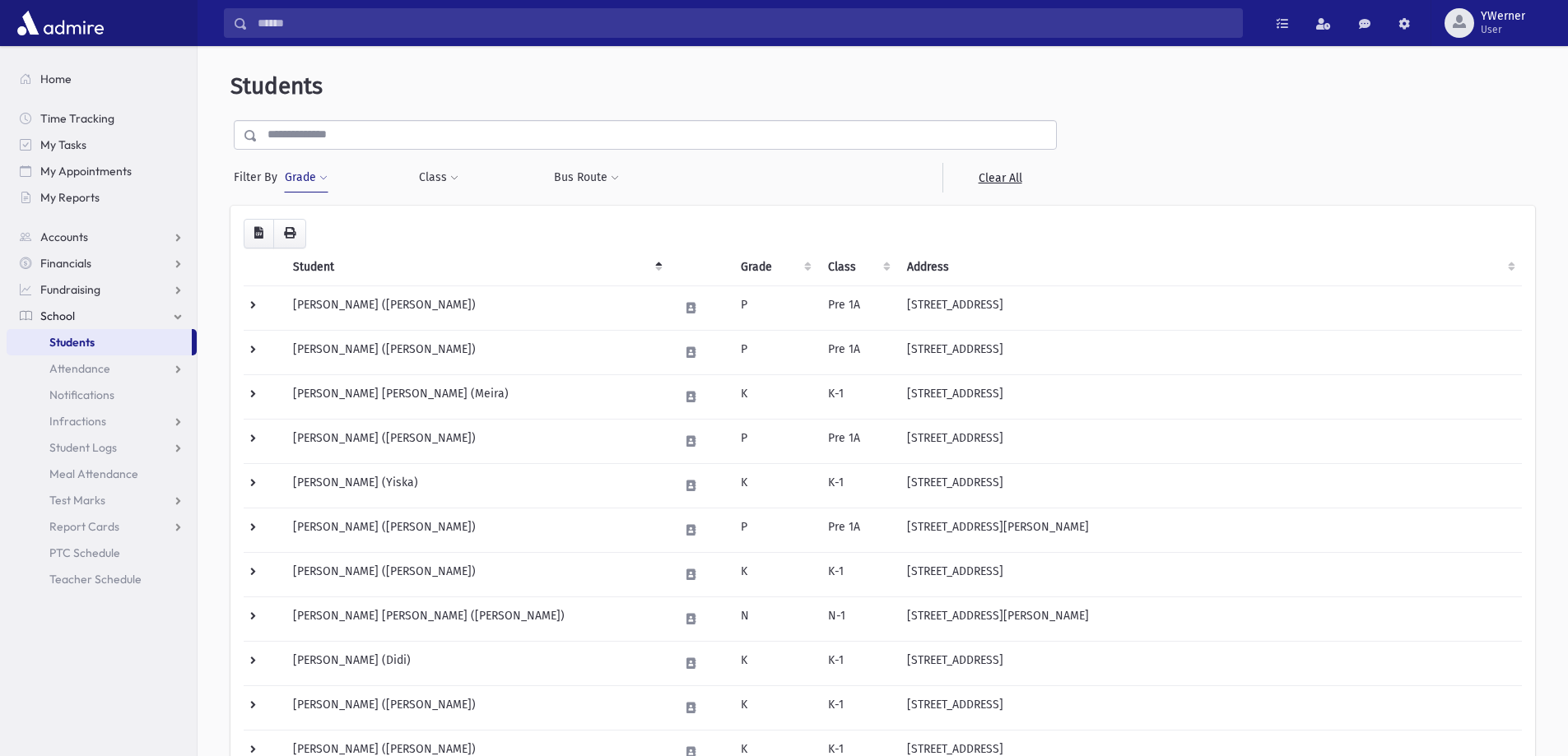
click at [324, 169] on button "Grade" at bounding box center [306, 178] width 45 height 29
select select
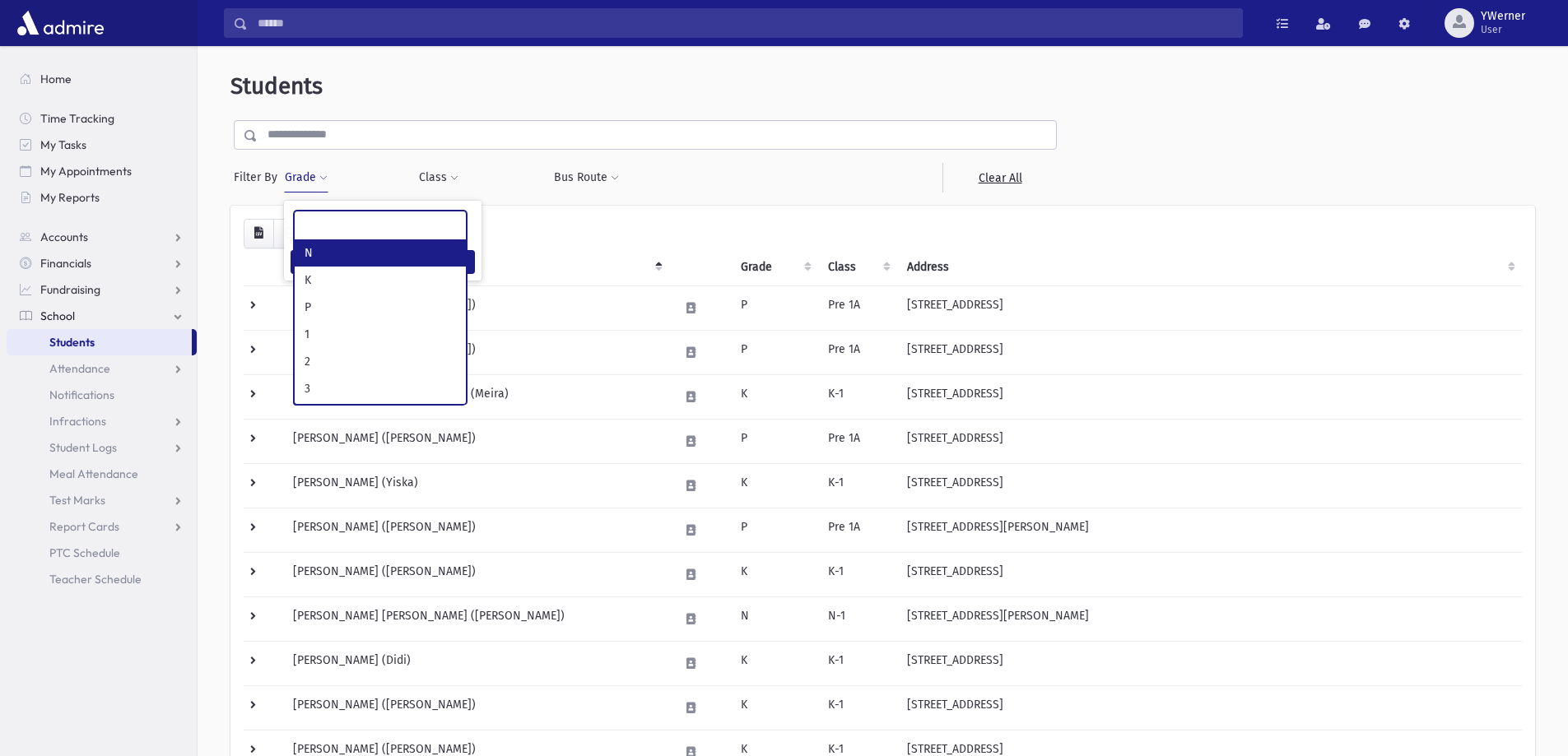
click at [405, 223] on ul at bounding box center [380, 223] width 171 height 25
type input "*"
select select "*"
type input "*"
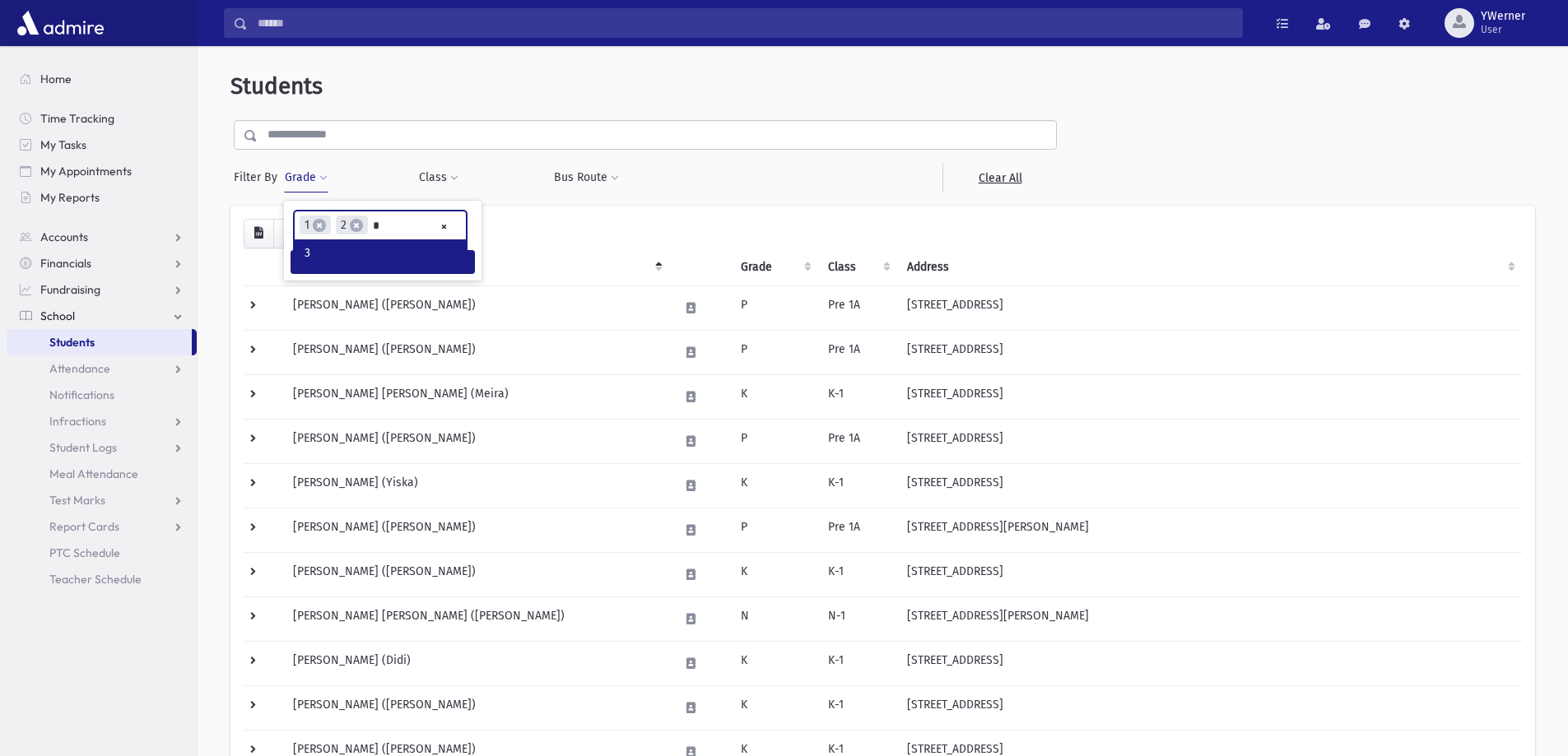
type input "*"
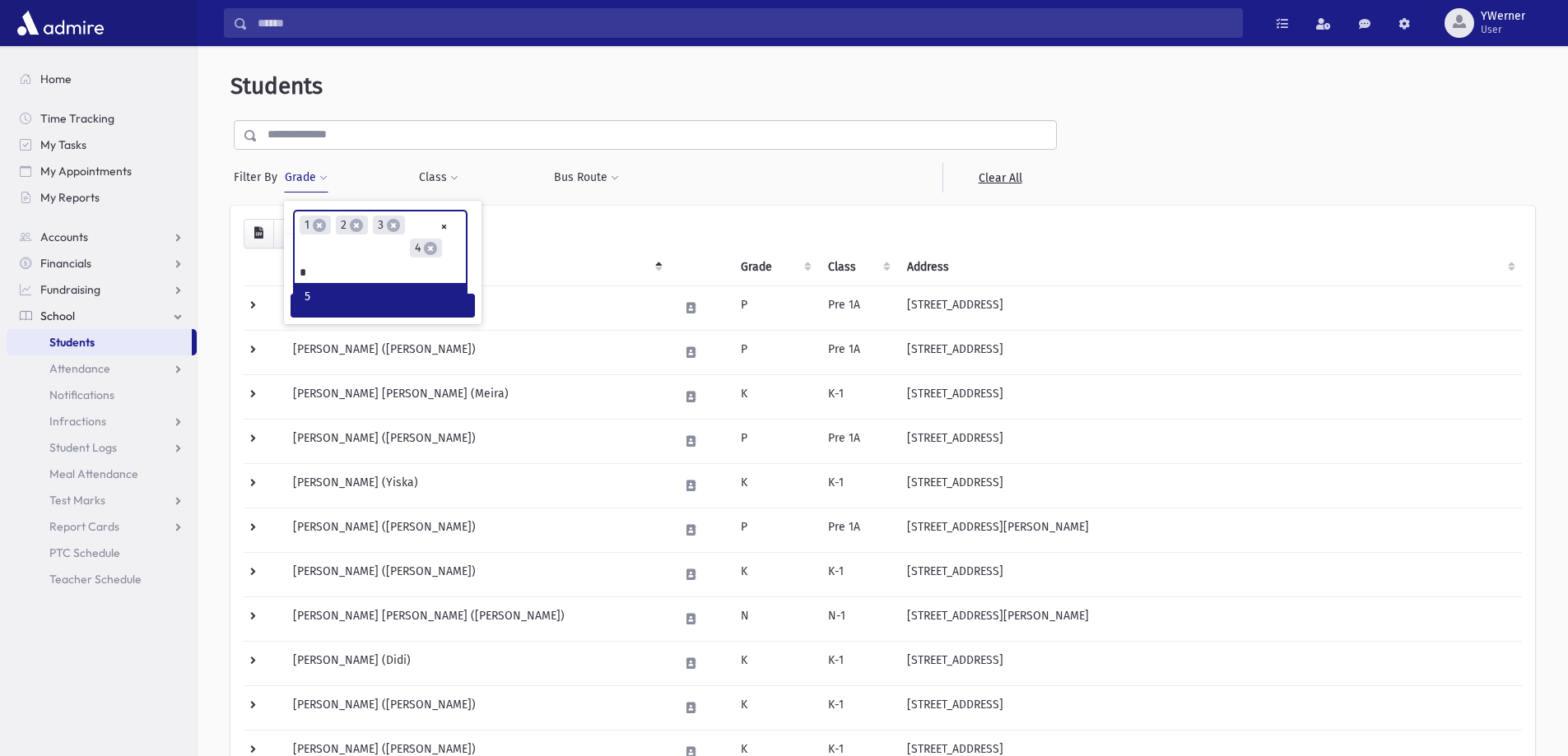
type input "*"
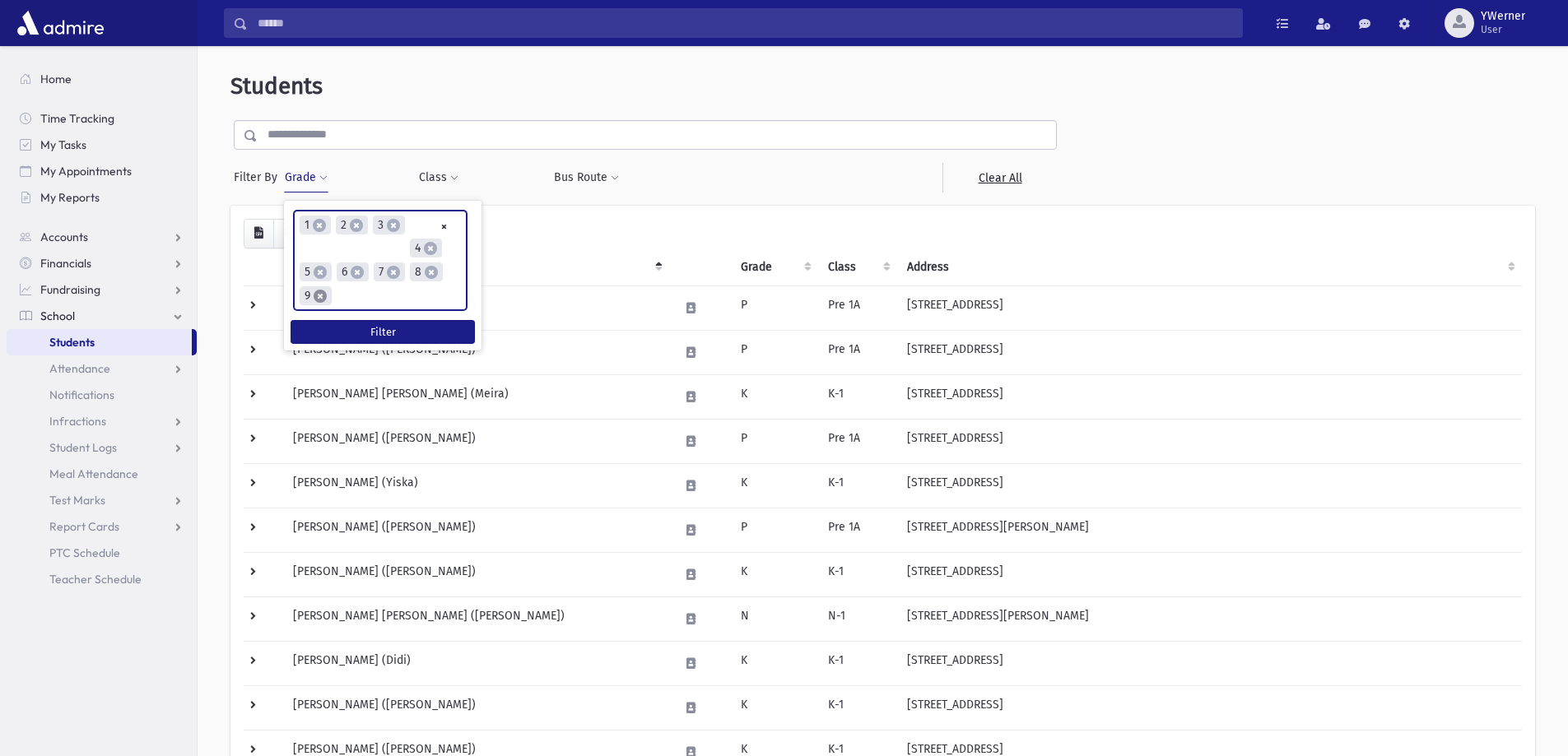
click at [319, 297] on span "×" at bounding box center [320, 296] width 13 height 13
select select
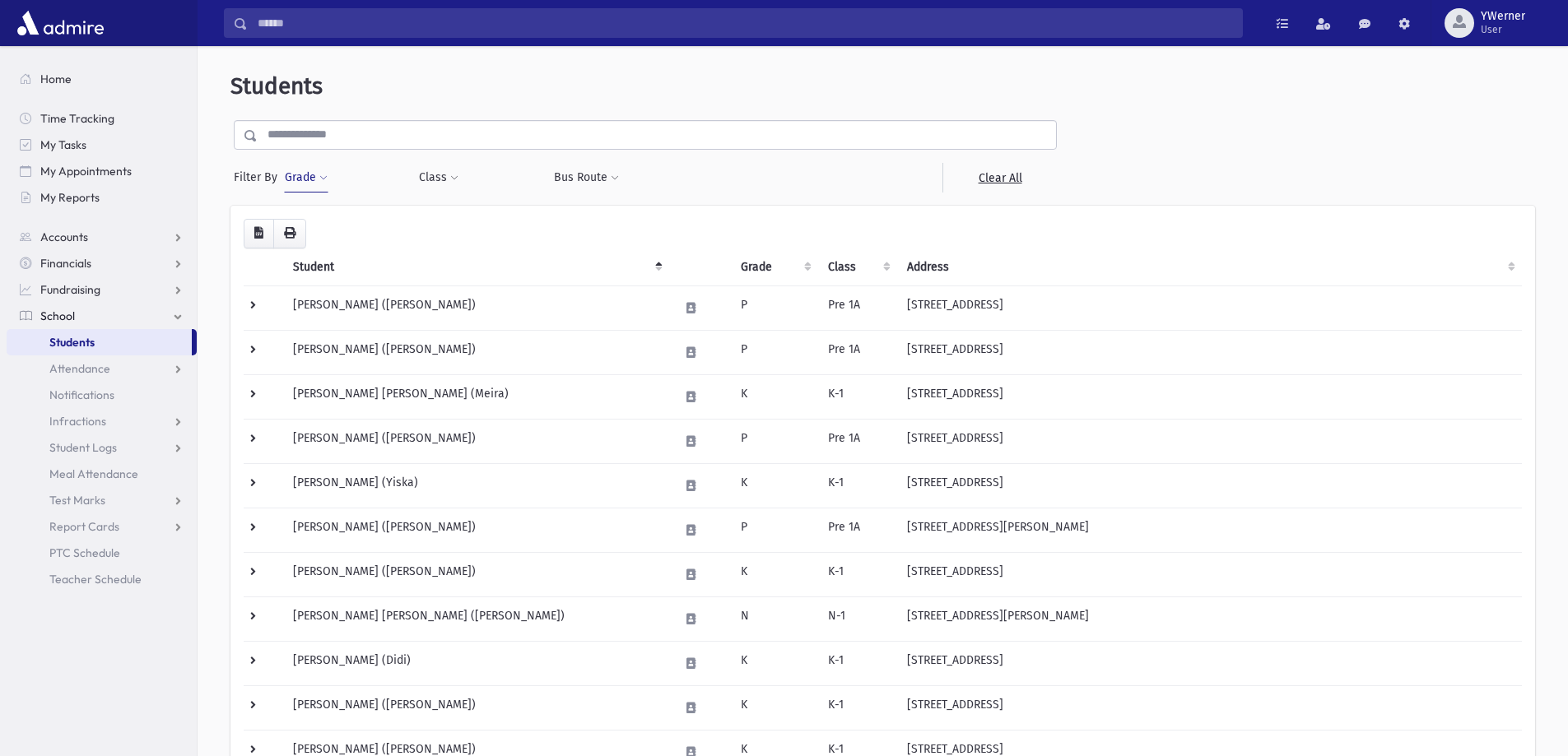
click at [308, 166] on button "Grade" at bounding box center [306, 178] width 45 height 29
click at [333, 227] on ul at bounding box center [380, 223] width 171 height 25
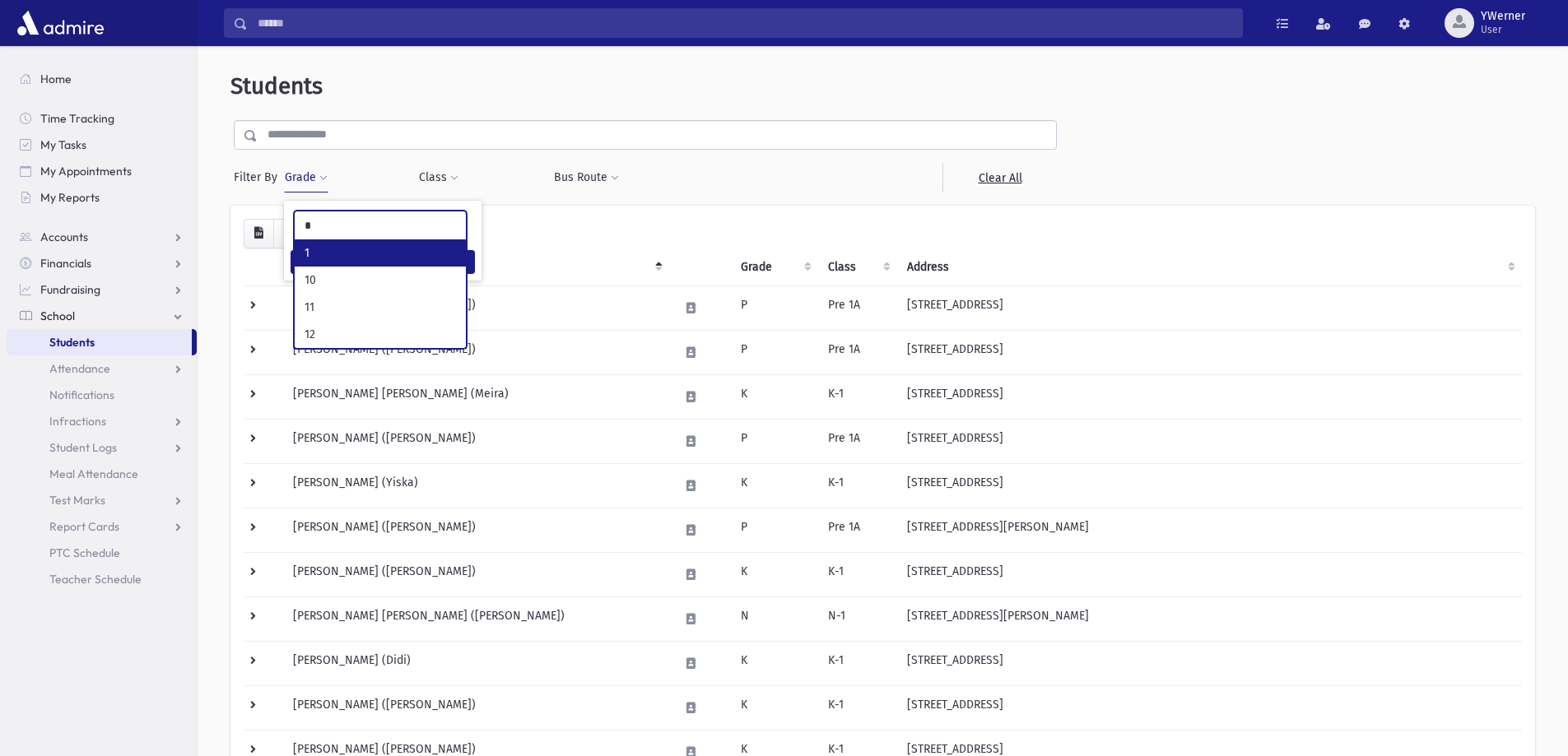
type input "*"
select select "*"
type input "*"
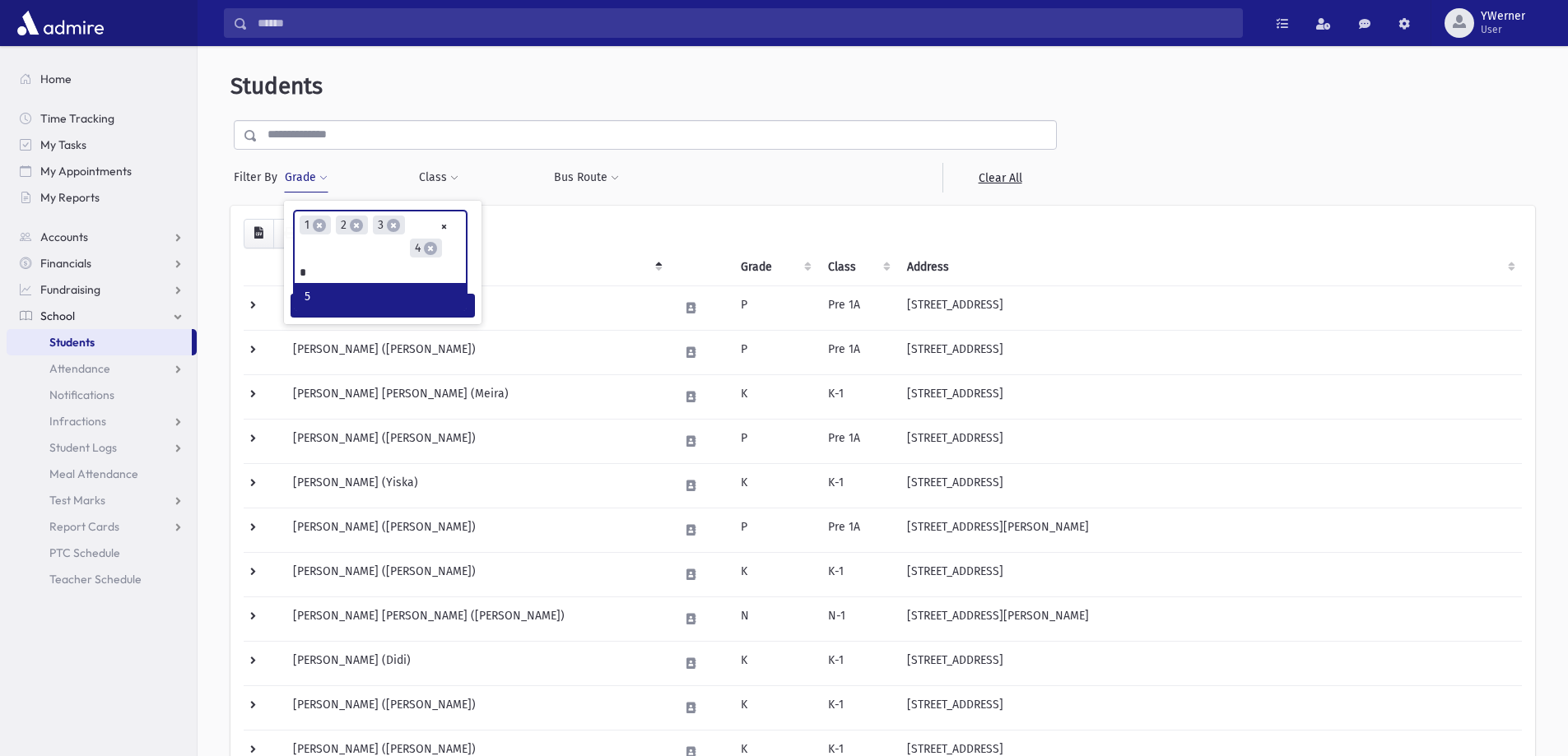
type input "*"
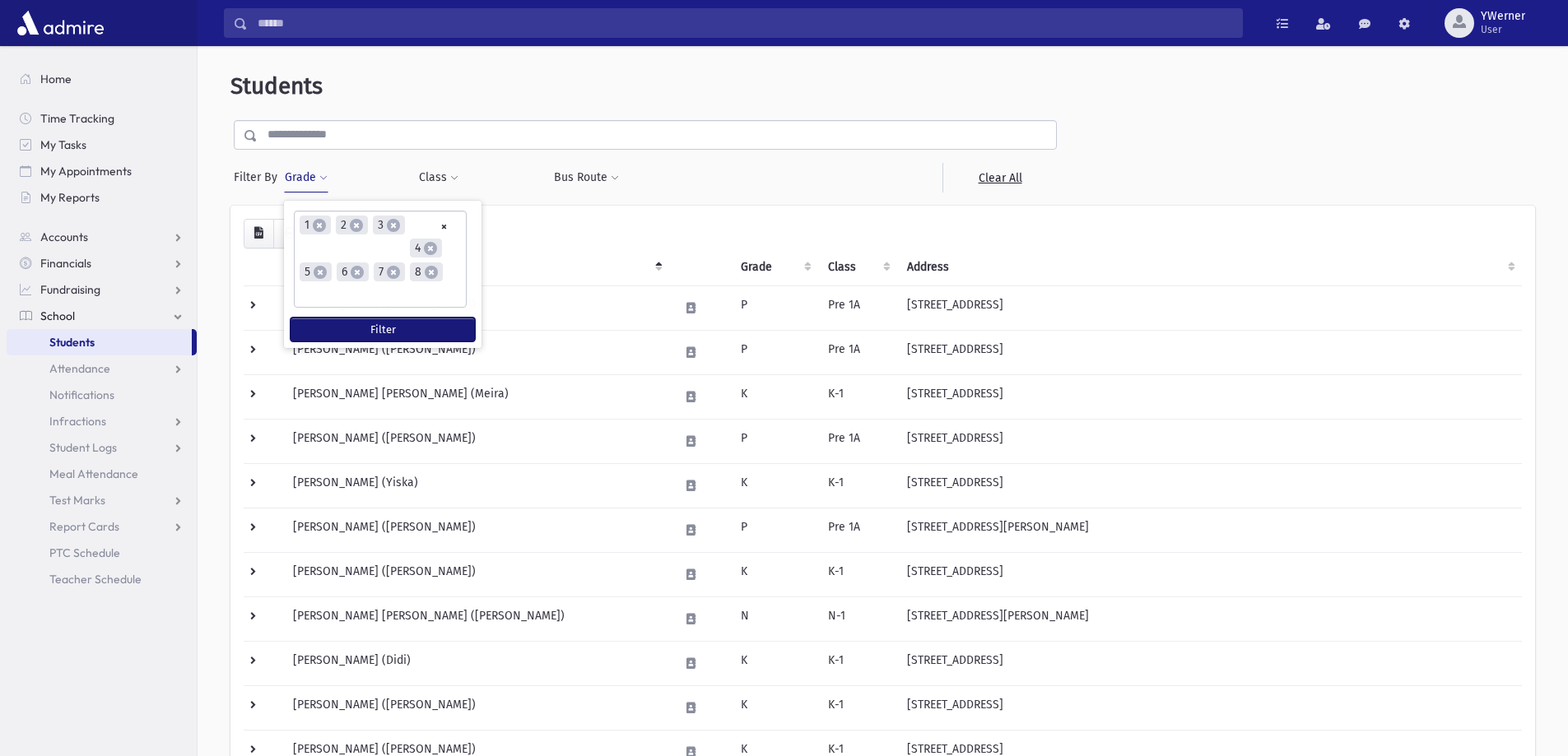
click at [348, 332] on button "Filter" at bounding box center [383, 329] width 185 height 24
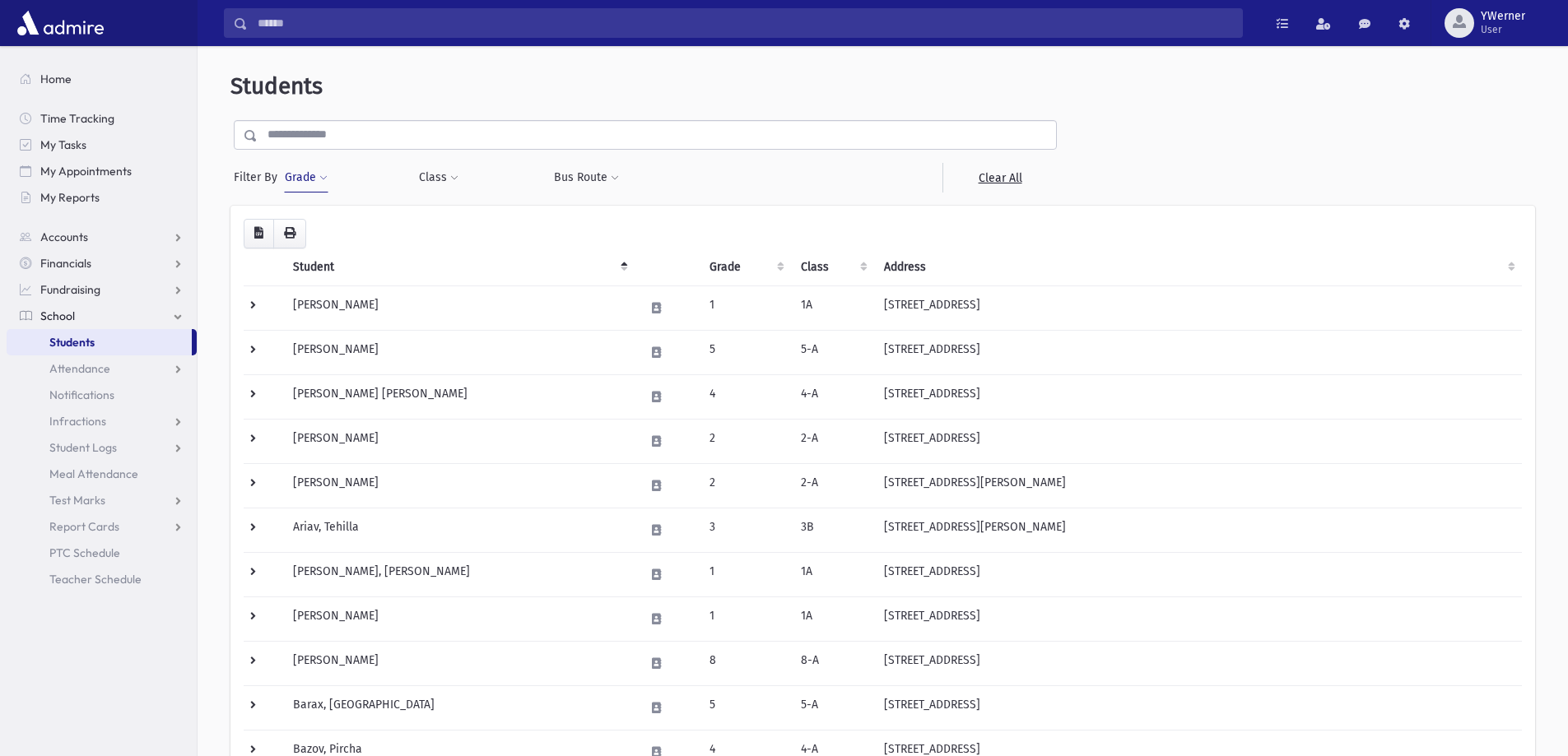
click at [292, 175] on button "Grade" at bounding box center [306, 178] width 45 height 29
select select
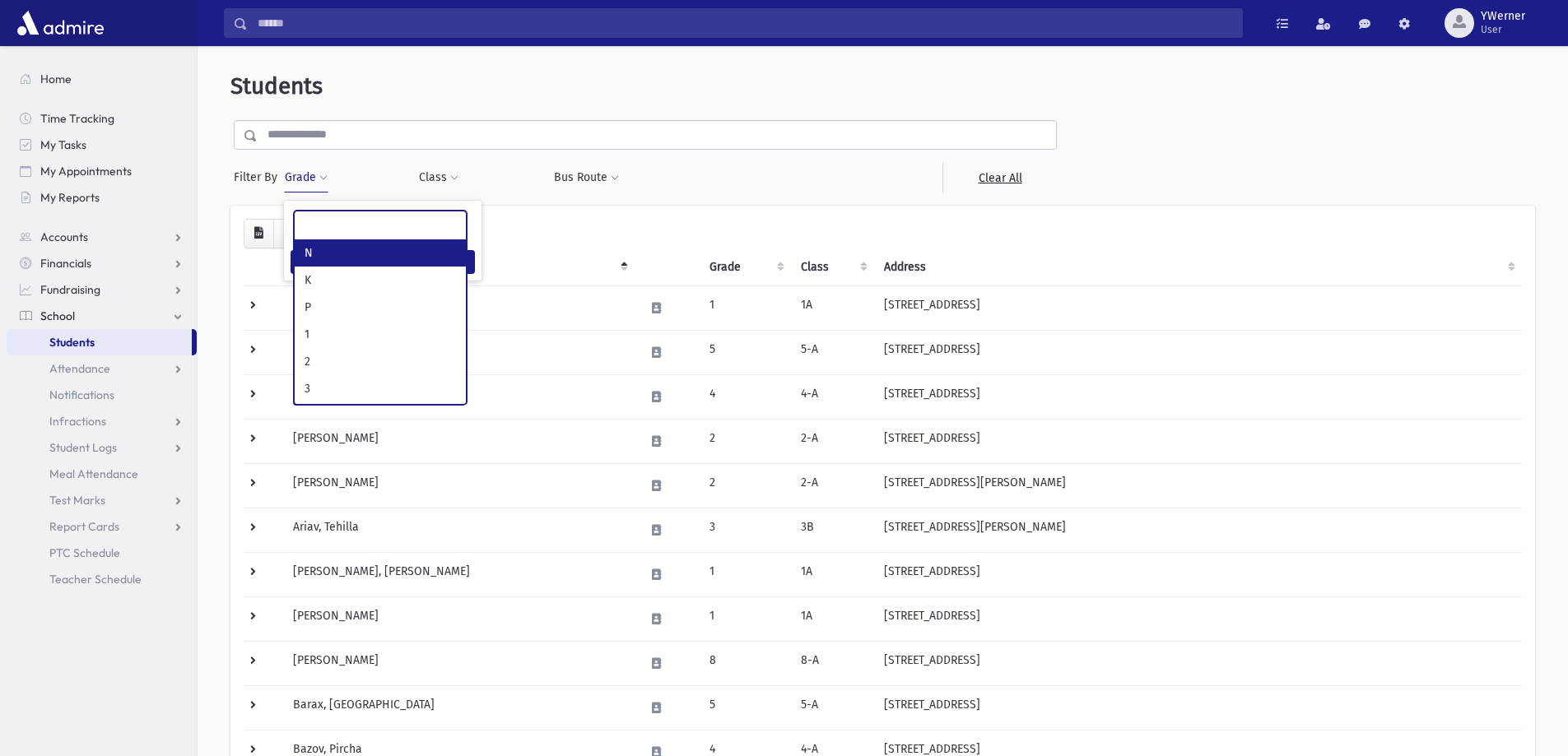
click at [406, 230] on ul at bounding box center [380, 223] width 171 height 25
type input "*"
select select "**"
type input "*"
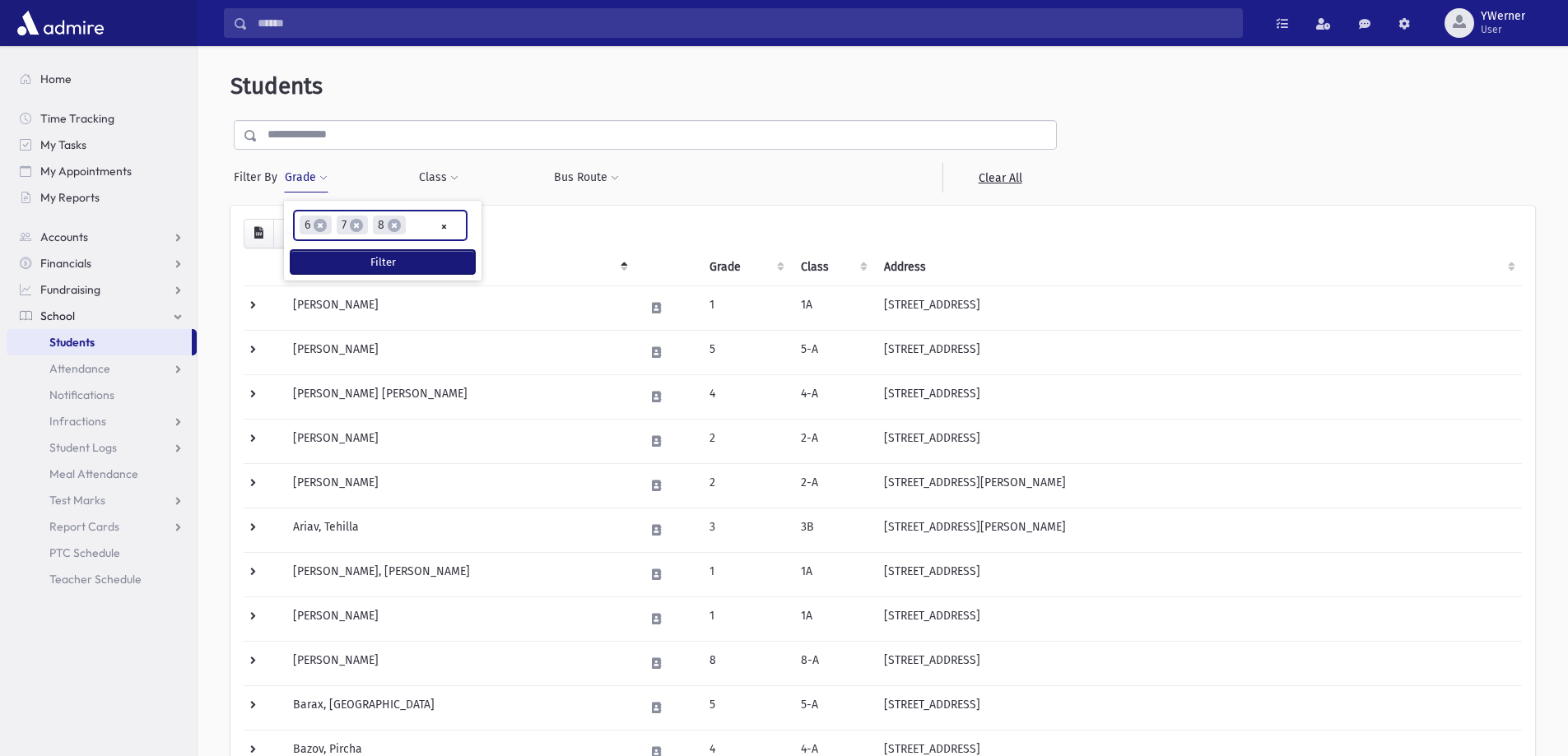
click at [398, 266] on button "Filter" at bounding box center [383, 262] width 185 height 24
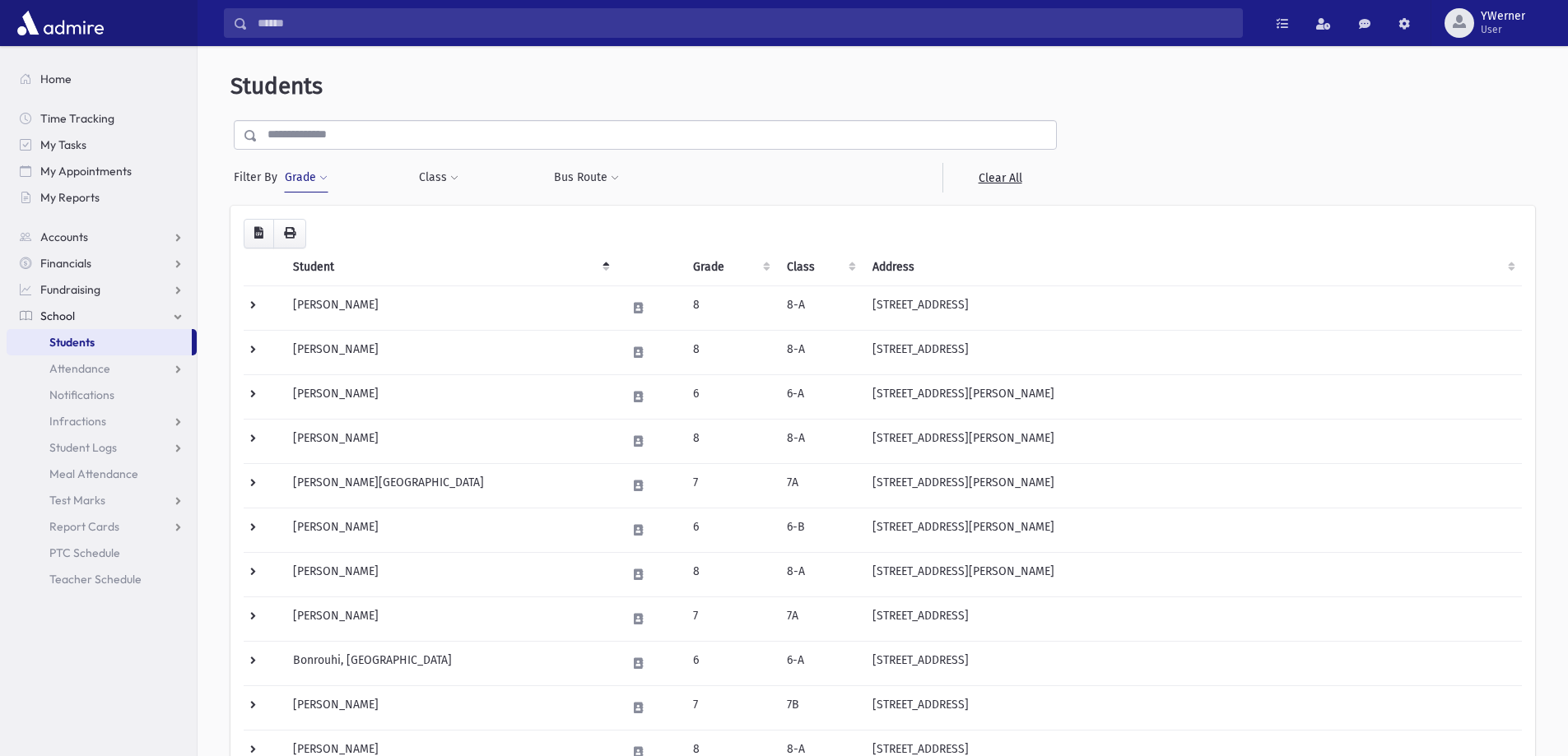
click at [319, 182] on span at bounding box center [323, 178] width 9 height 9
select select
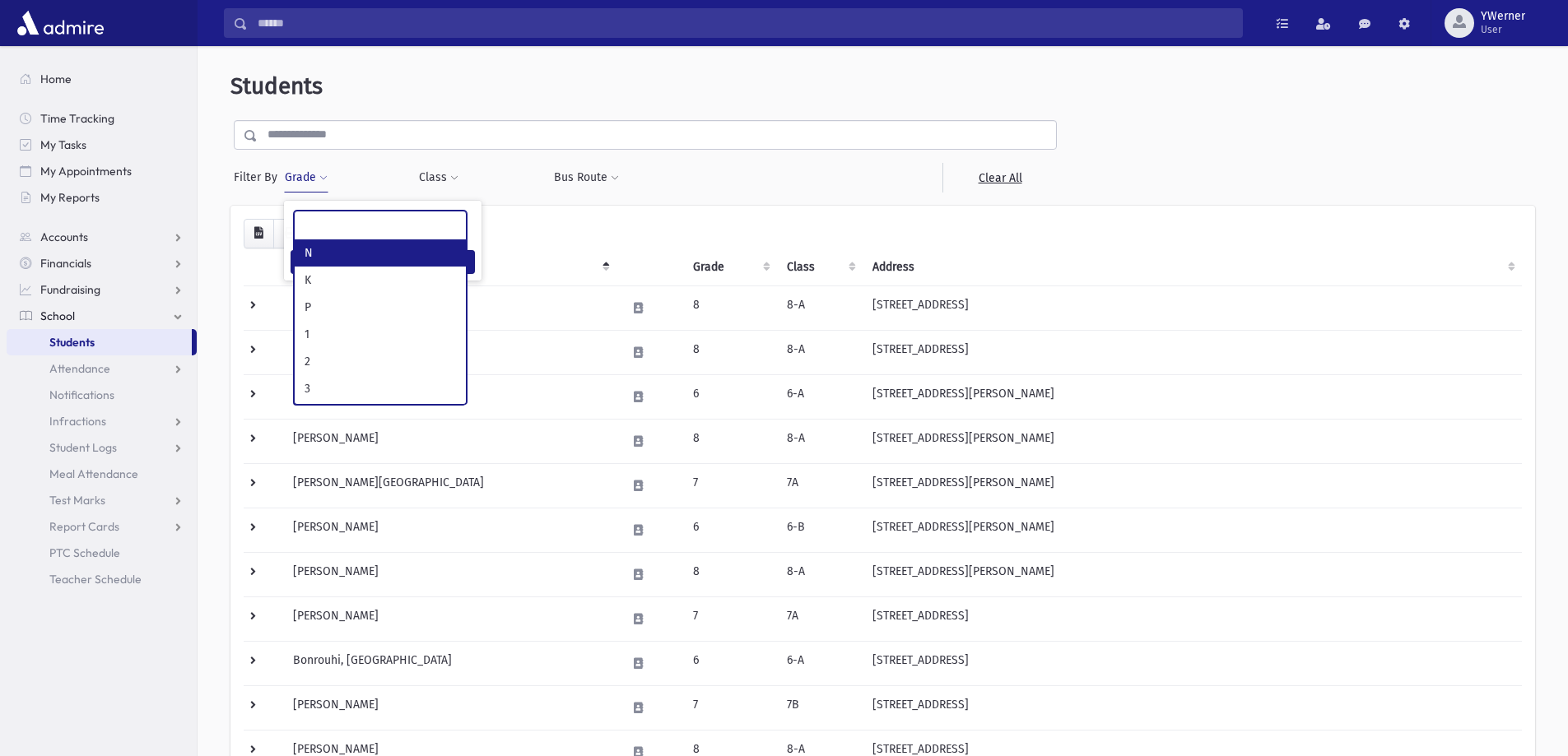
scroll to position [118, 0]
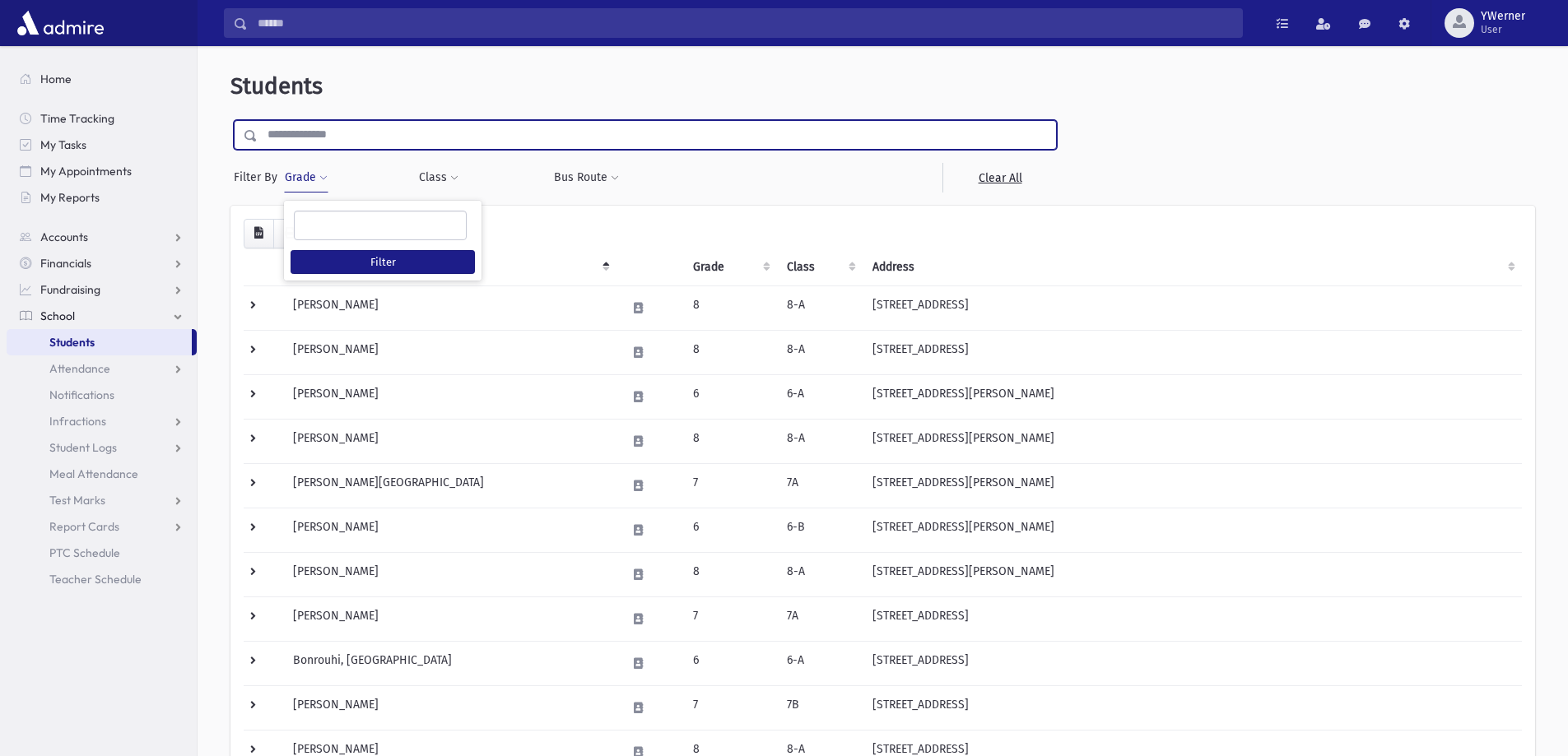
drag, startPoint x: 336, startPoint y: 131, endPoint x: 348, endPoint y: 150, distance: 22.5
click at [336, 131] on input "text" at bounding box center [657, 134] width 799 height 29
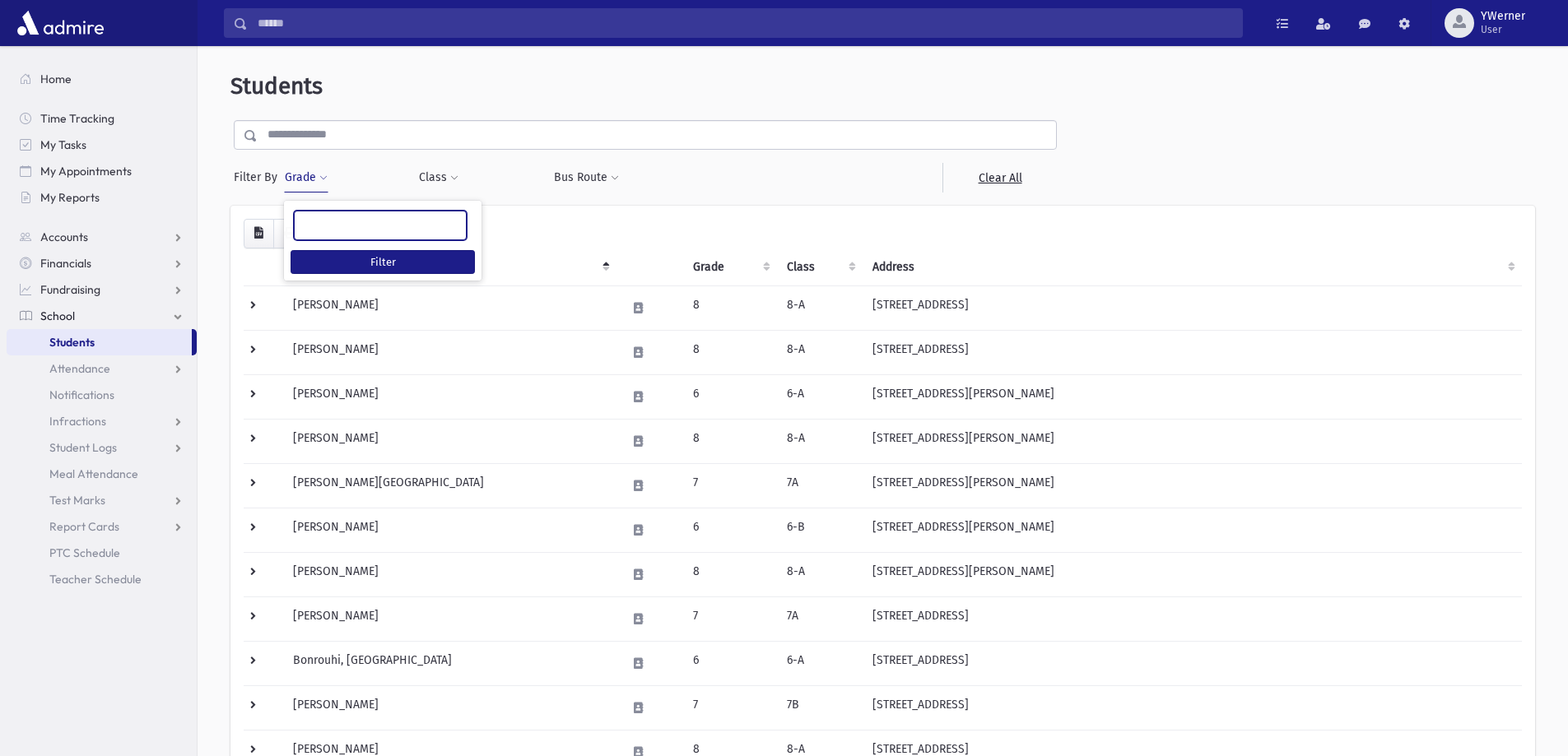
click at [335, 223] on ul at bounding box center [380, 223] width 171 height 25
type input "*"
select select "*"
click at [347, 232] on input "search" at bounding box center [344, 226] width 17 height 17
type input "*"
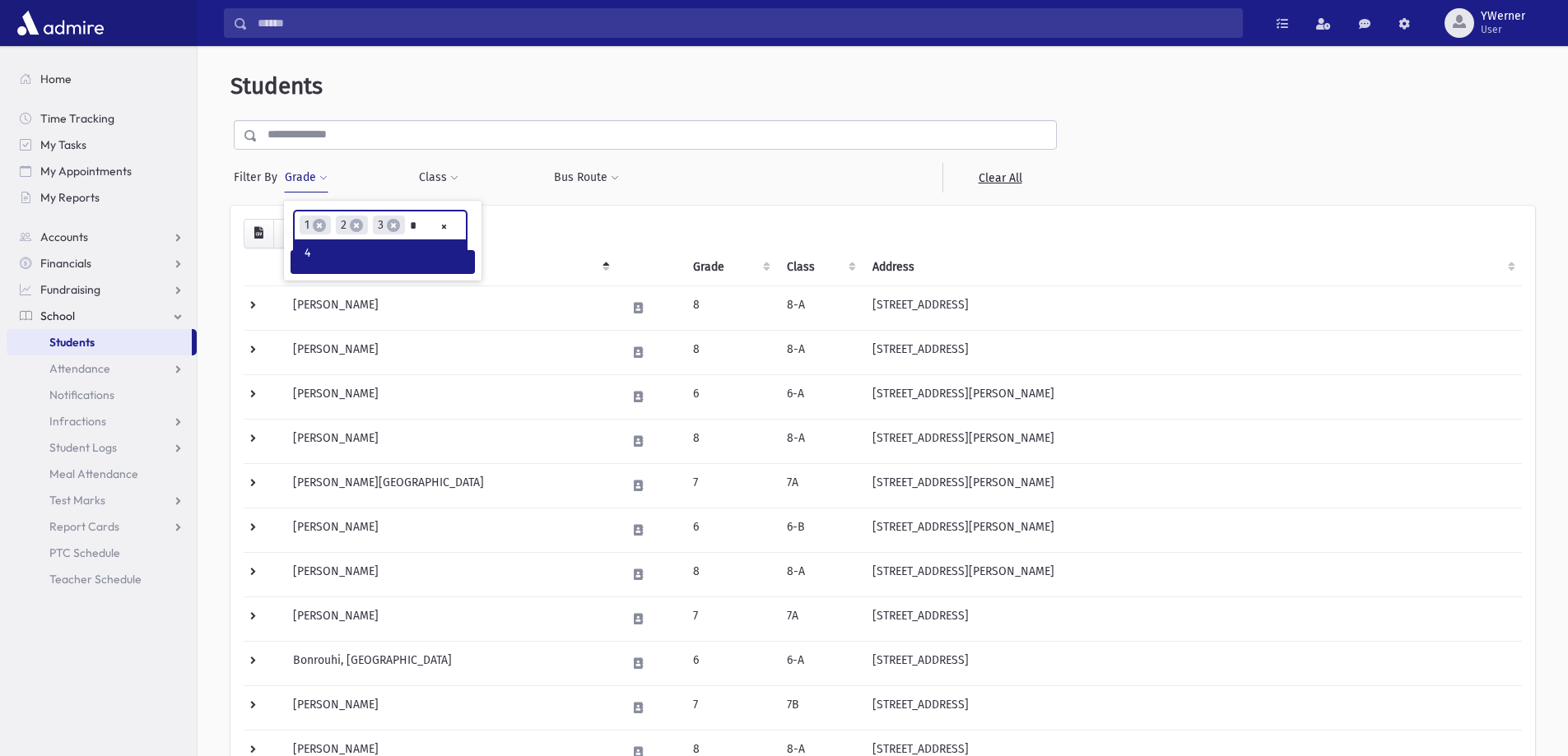
type input "*"
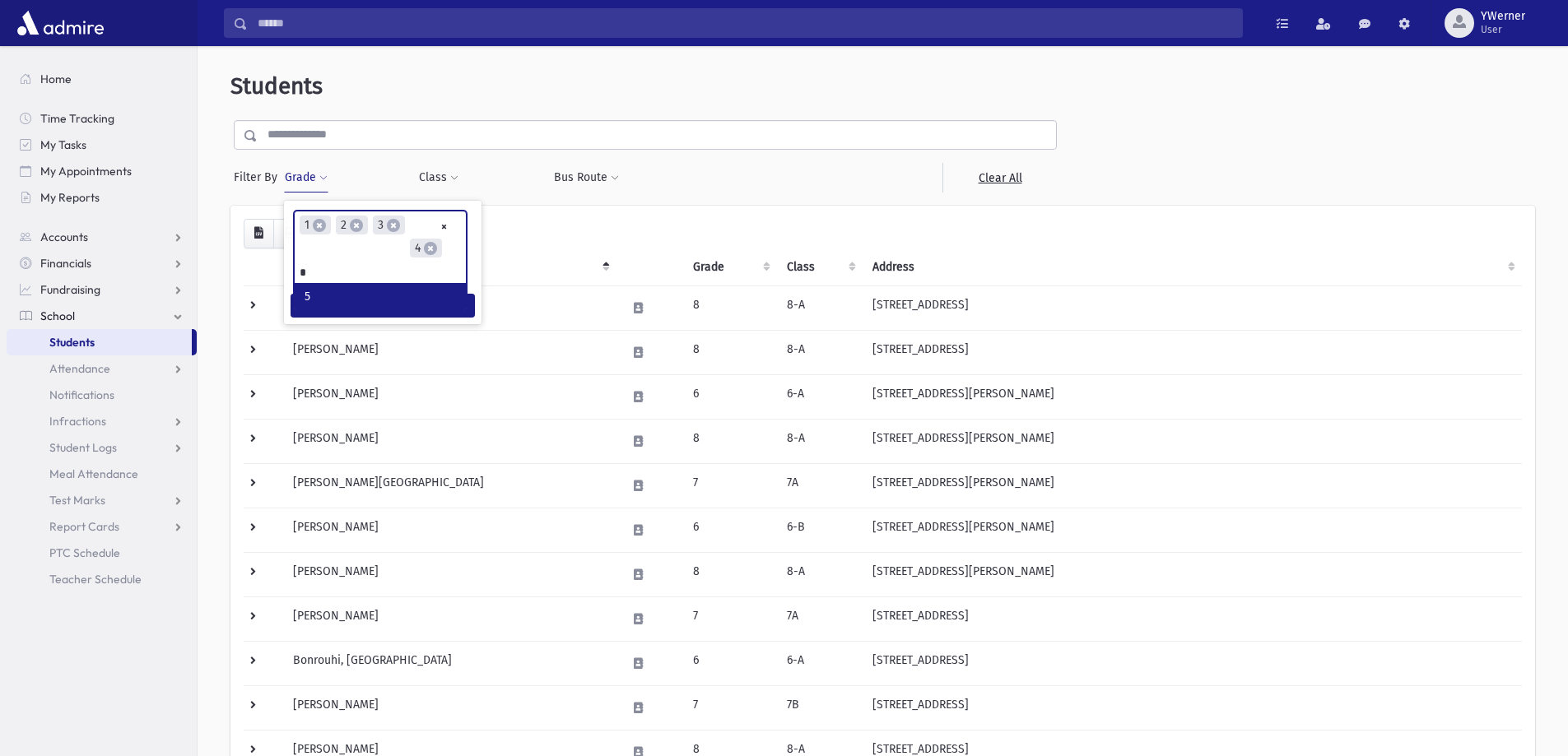
type input "*"
click at [417, 321] on div "* * * * * * * * * ***** * * * ** ** ** × × 1 × 2 × 3 × 4 × 5 Filter" at bounding box center [382, 264] width 198 height 126
click at [415, 315] on button "Filter" at bounding box center [383, 309] width 185 height 24
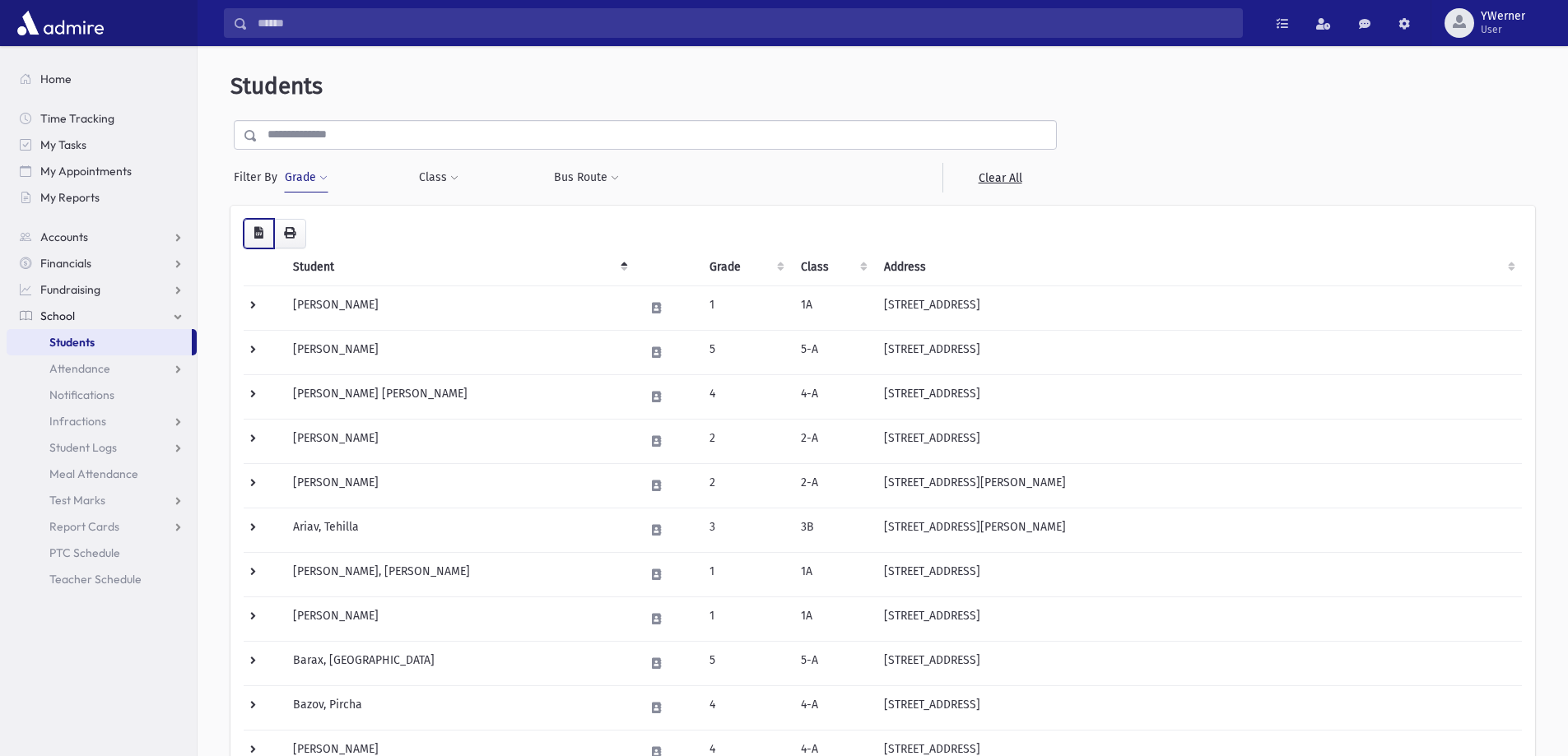
click at [264, 234] on button "button" at bounding box center [258, 234] width 30 height 29
